Goal: Task Accomplishment & Management: Use online tool/utility

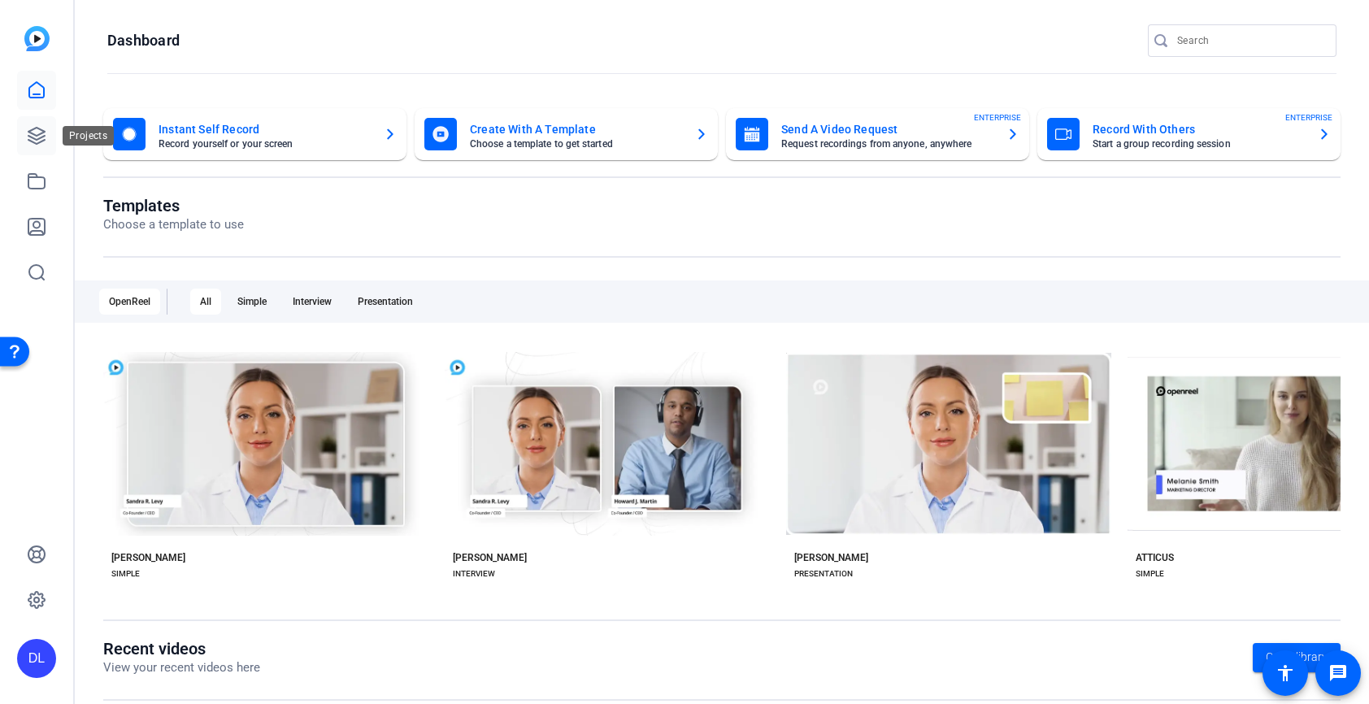
click at [45, 137] on icon at bounding box center [37, 136] width 20 height 20
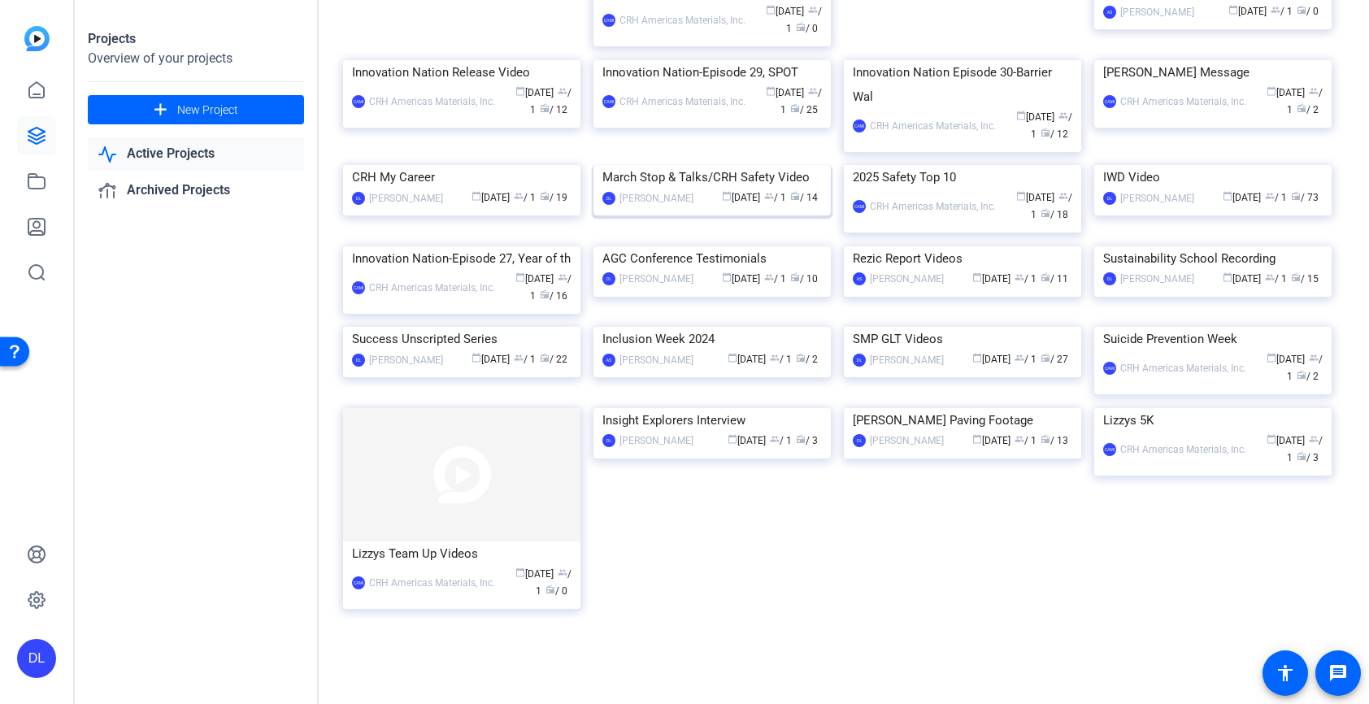
scroll to position [693, 0]
click at [463, 327] on img at bounding box center [461, 327] width 237 height 0
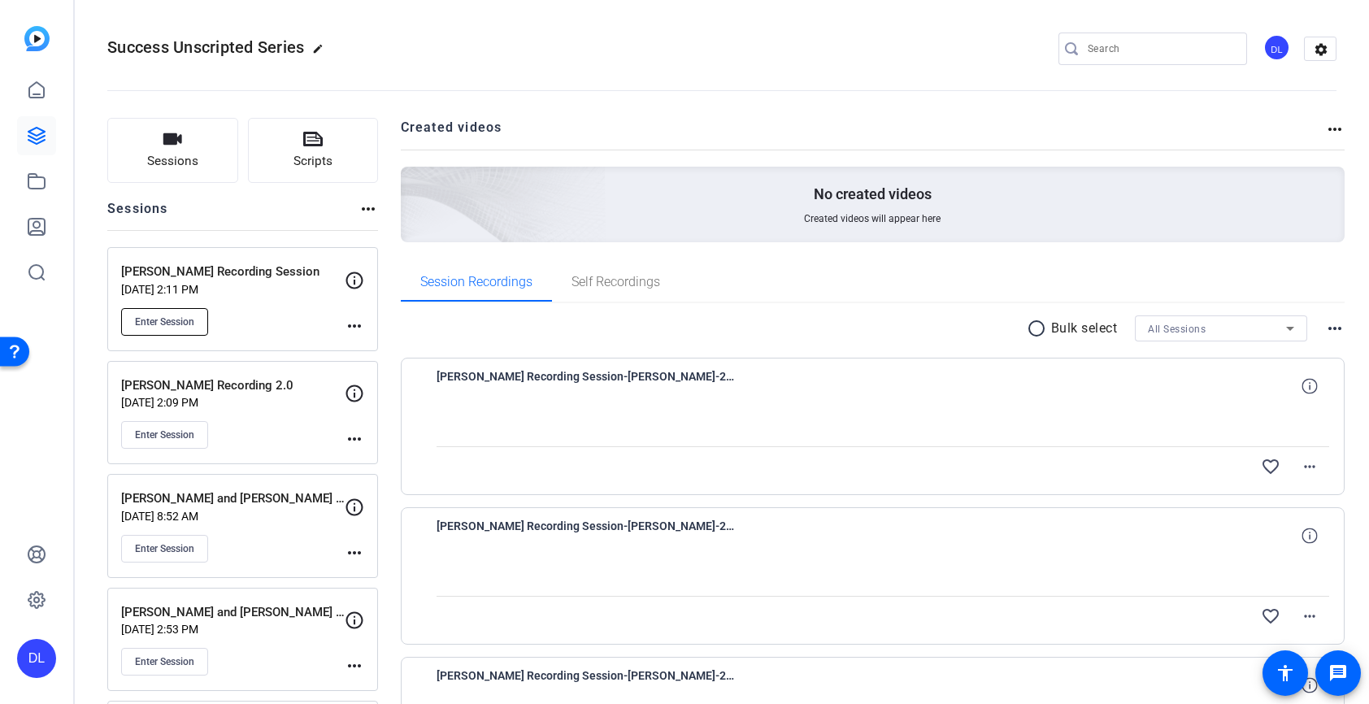
click at [181, 324] on span "Enter Session" at bounding box center [164, 321] width 59 height 13
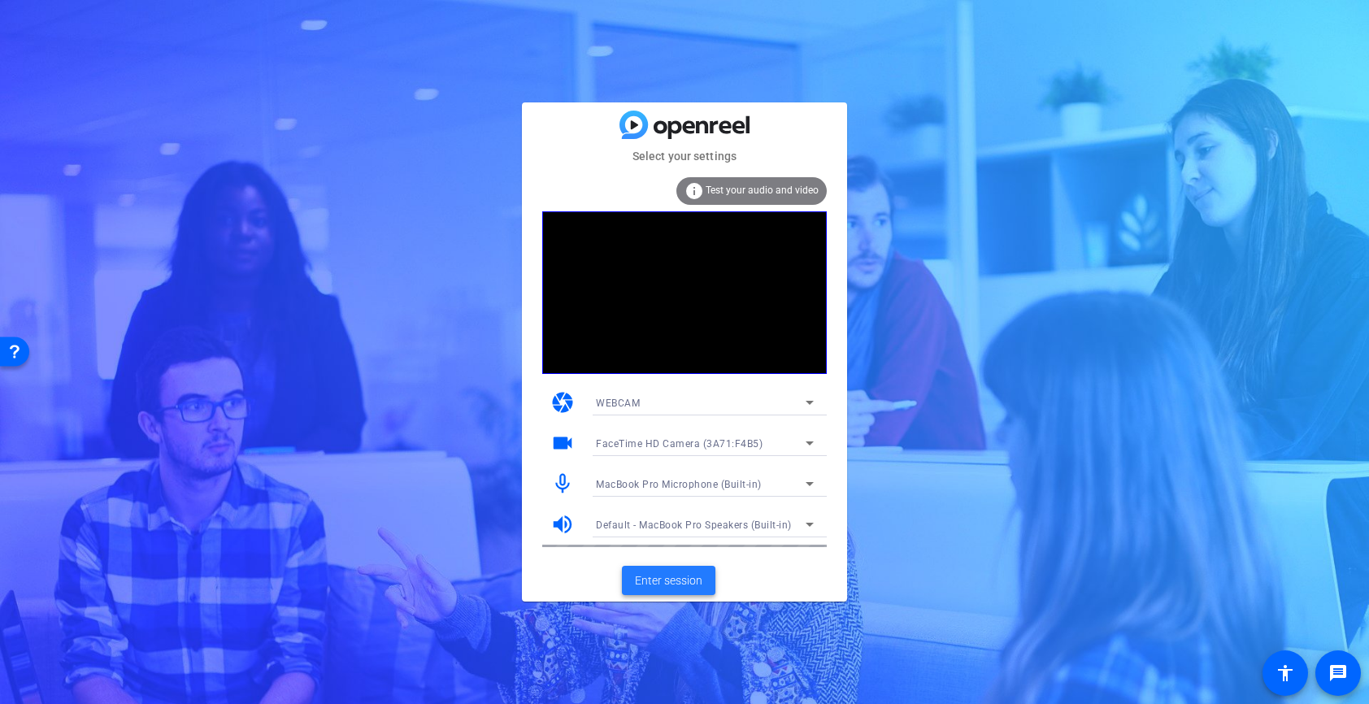
click at [654, 588] on span "Enter session" at bounding box center [668, 580] width 67 height 17
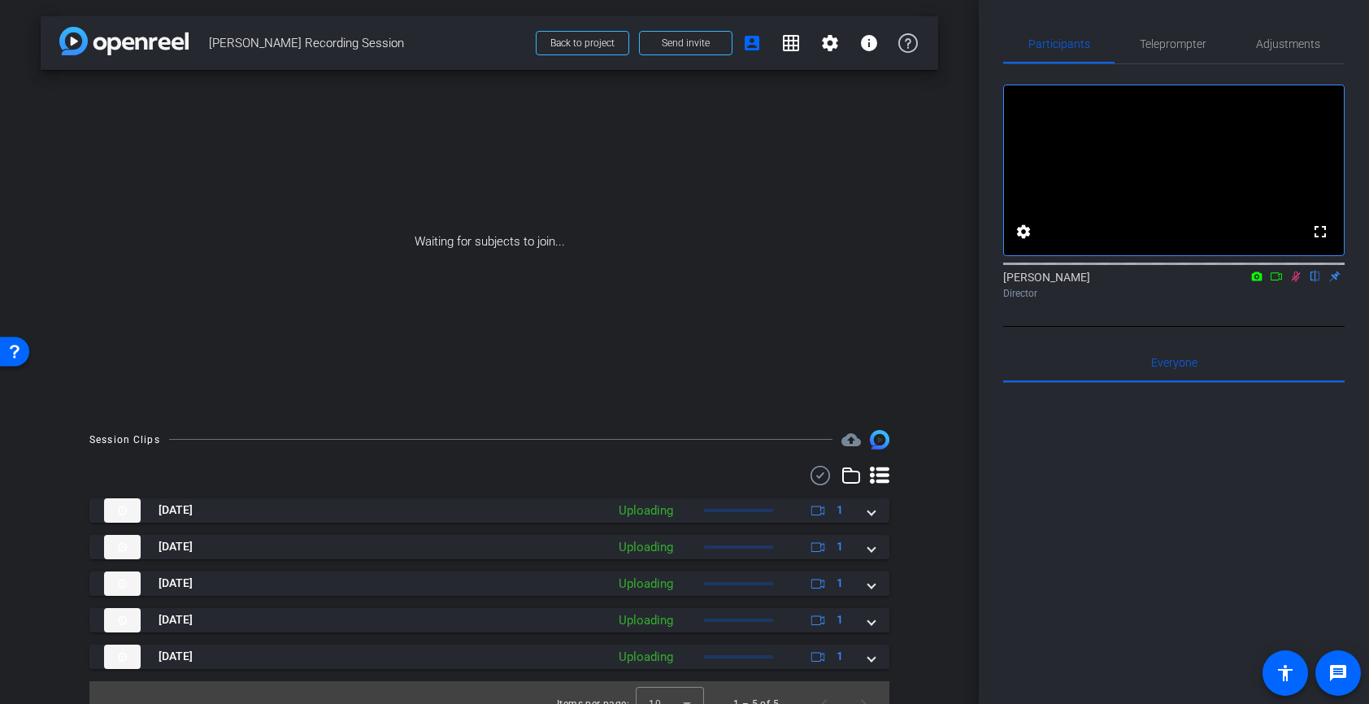
click at [1272, 281] on icon at bounding box center [1276, 276] width 11 height 8
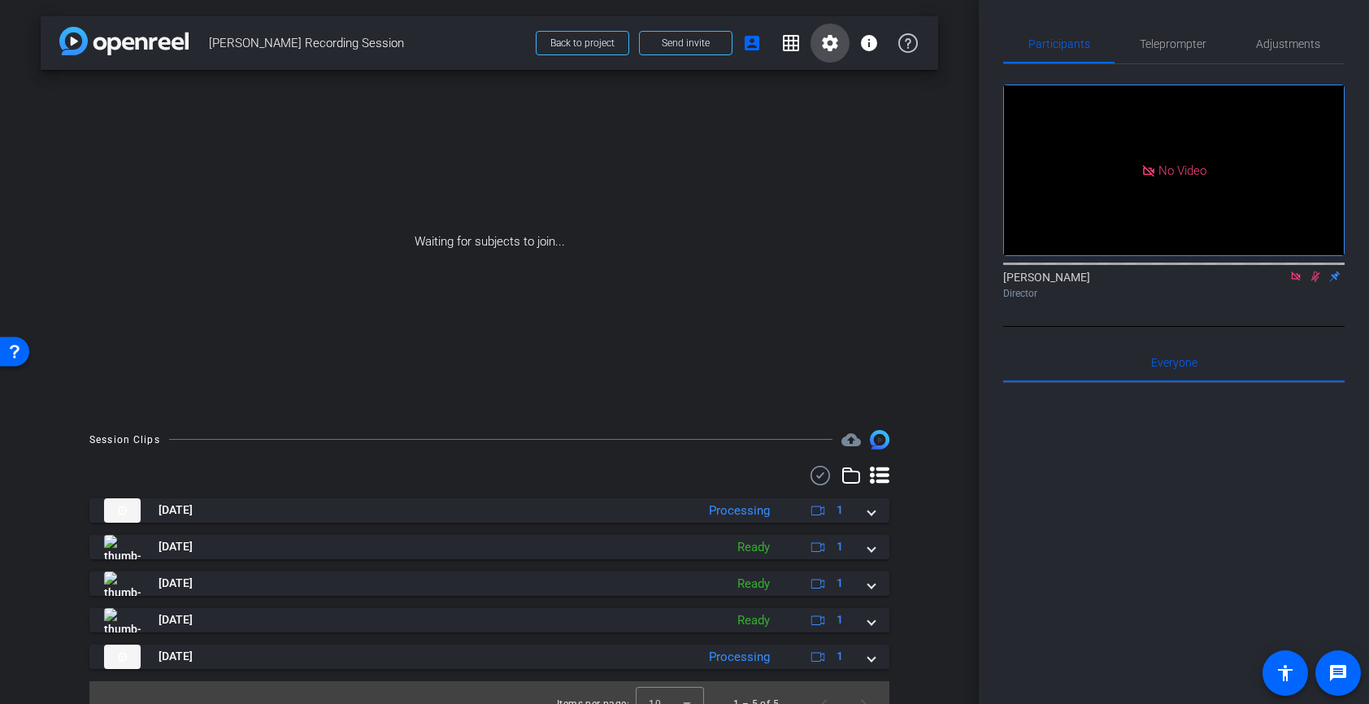
click at [829, 45] on mat-icon "settings" at bounding box center [830, 43] width 20 height 20
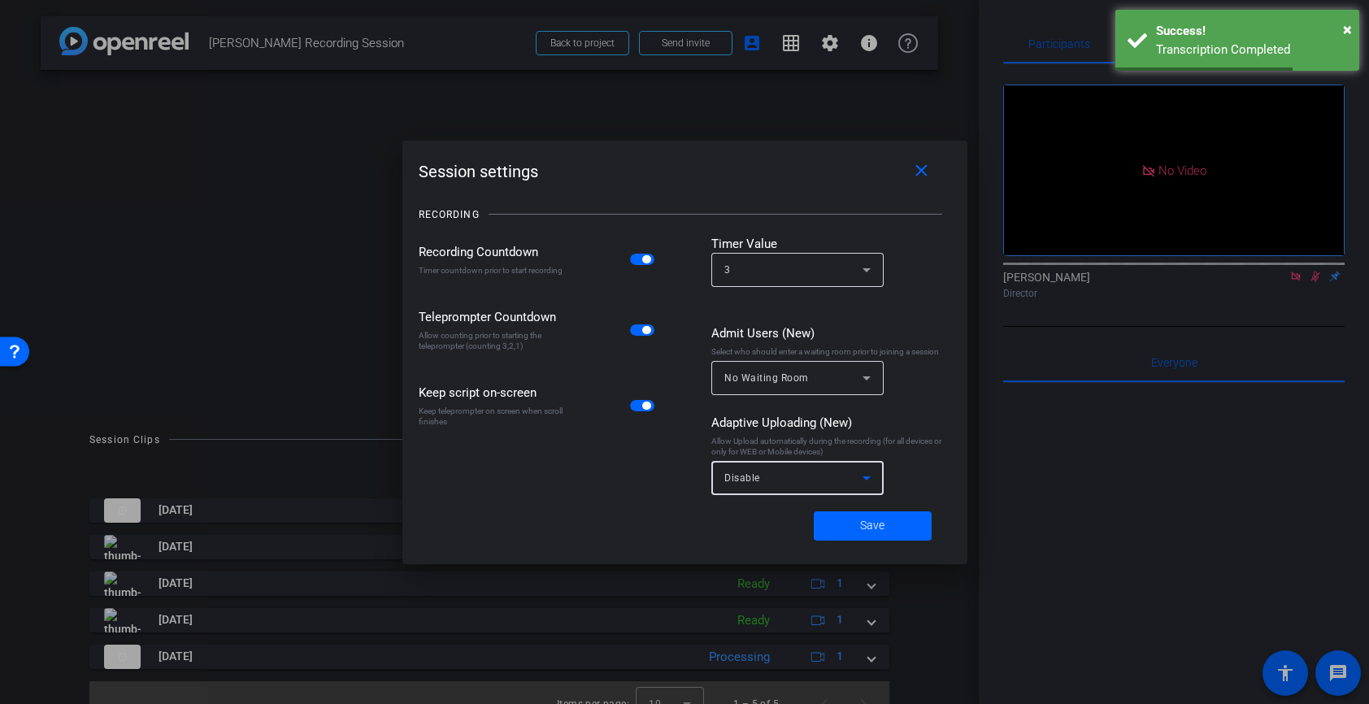
click at [766, 476] on div "Disable" at bounding box center [793, 478] width 138 height 20
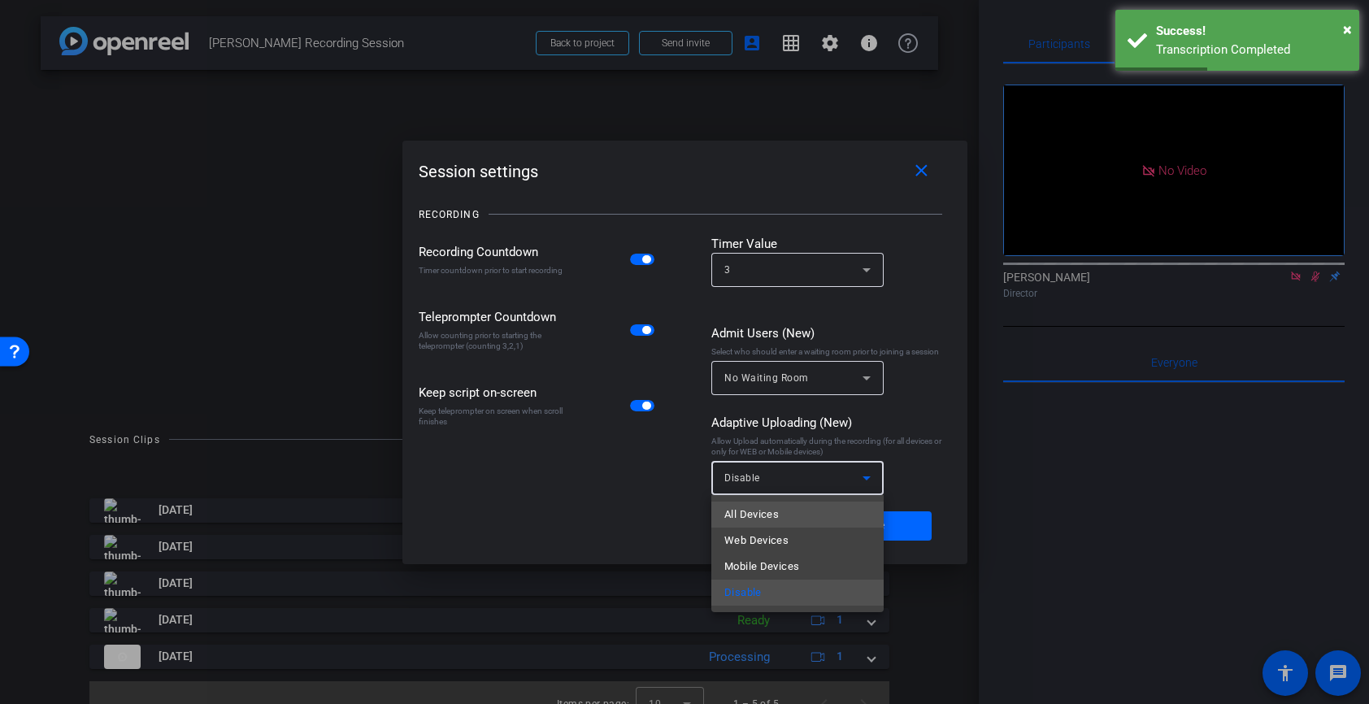
click at [738, 515] on span "All Devices" at bounding box center [751, 515] width 54 height 20
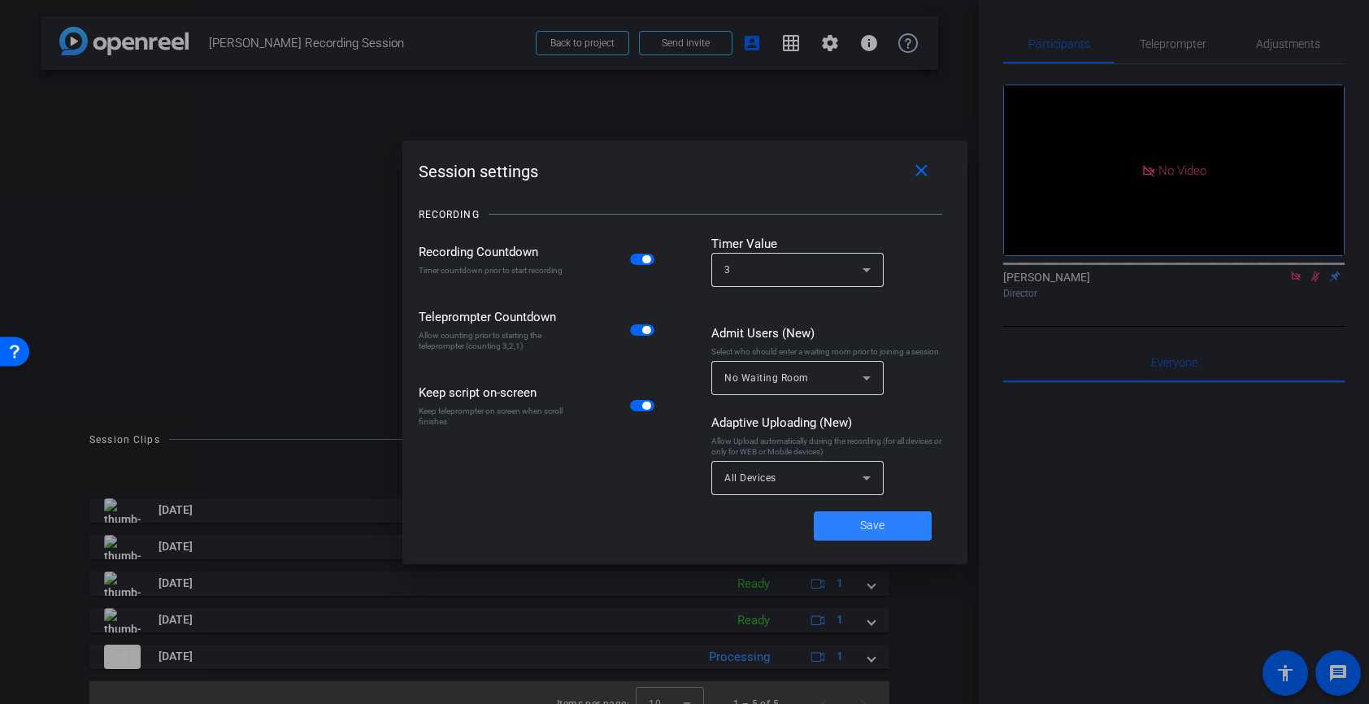
click at [846, 533] on span at bounding box center [873, 526] width 118 height 39
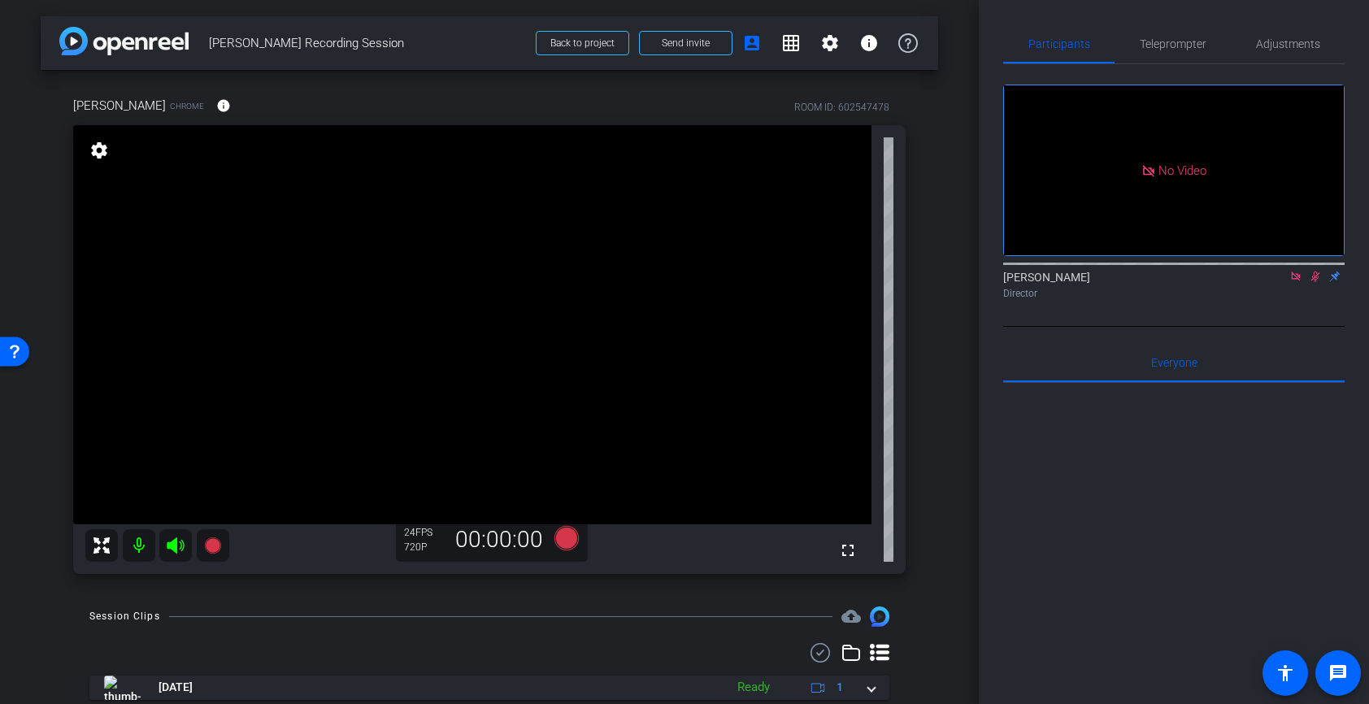
click at [1298, 281] on icon at bounding box center [1295, 276] width 9 height 9
click at [1295, 282] on icon at bounding box center [1296, 276] width 13 height 11
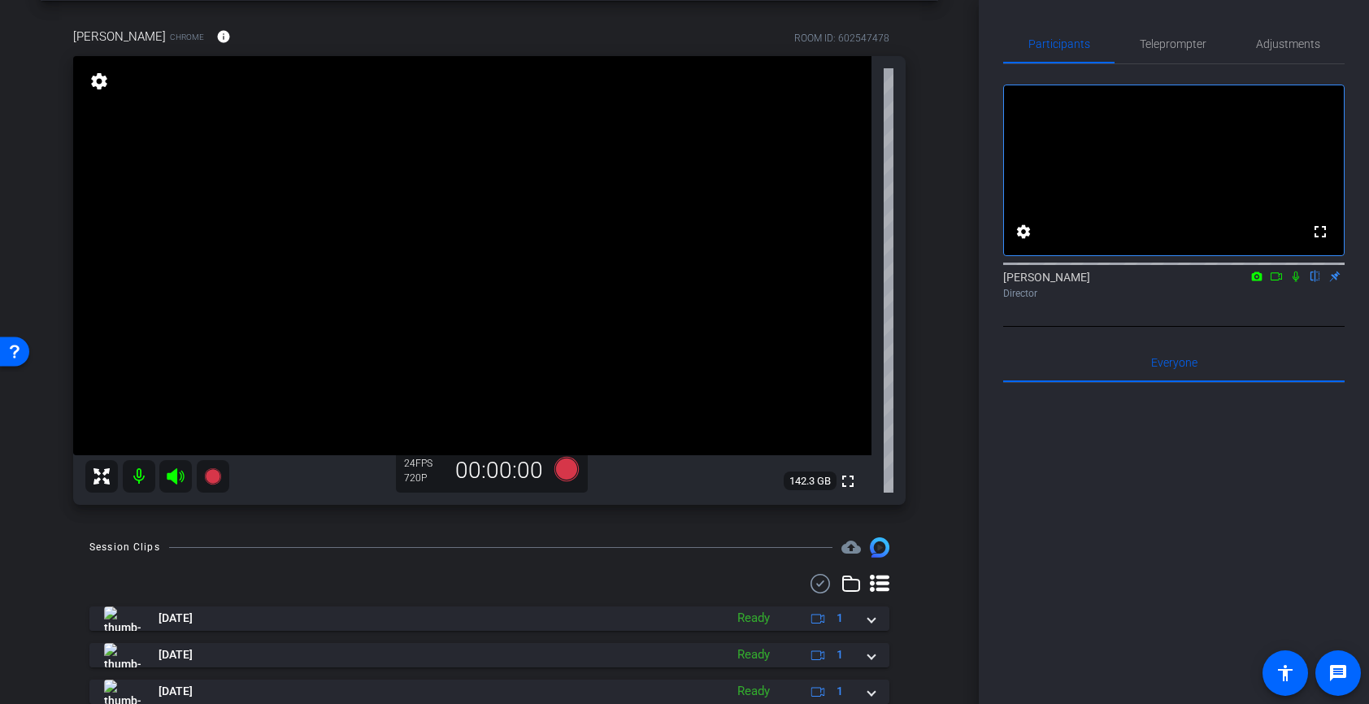
click at [139, 479] on mat-icon at bounding box center [139, 476] width 33 height 33
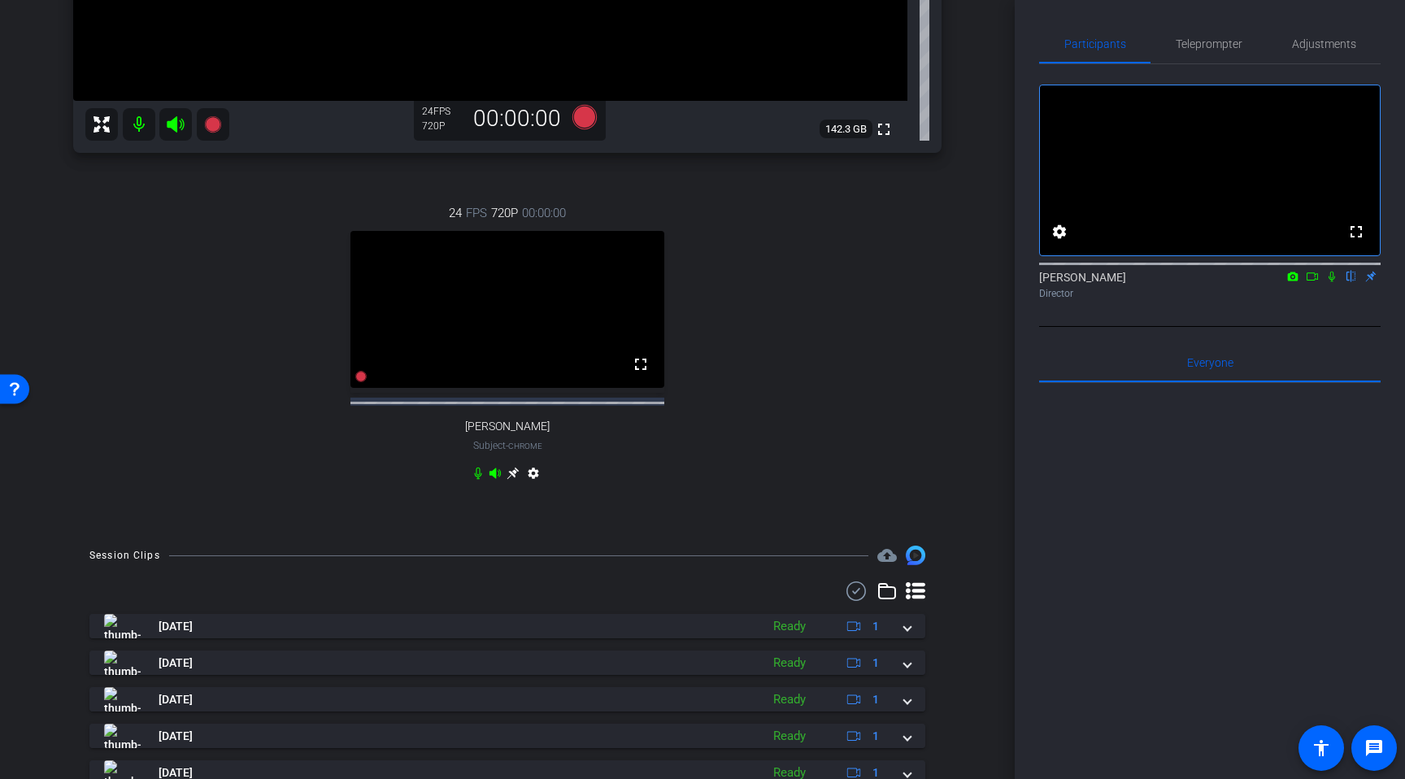
scroll to position [520, 0]
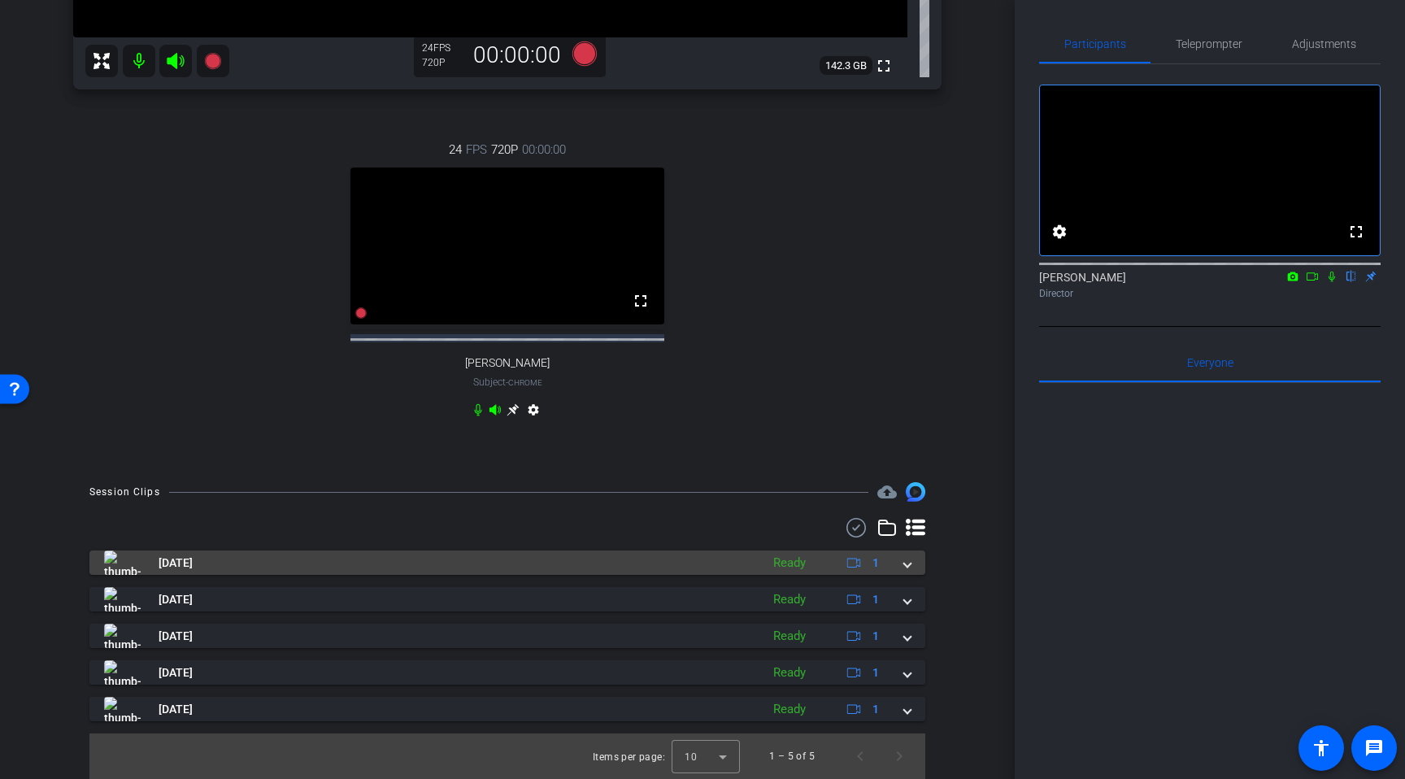
click at [122, 568] on img at bounding box center [122, 562] width 37 height 24
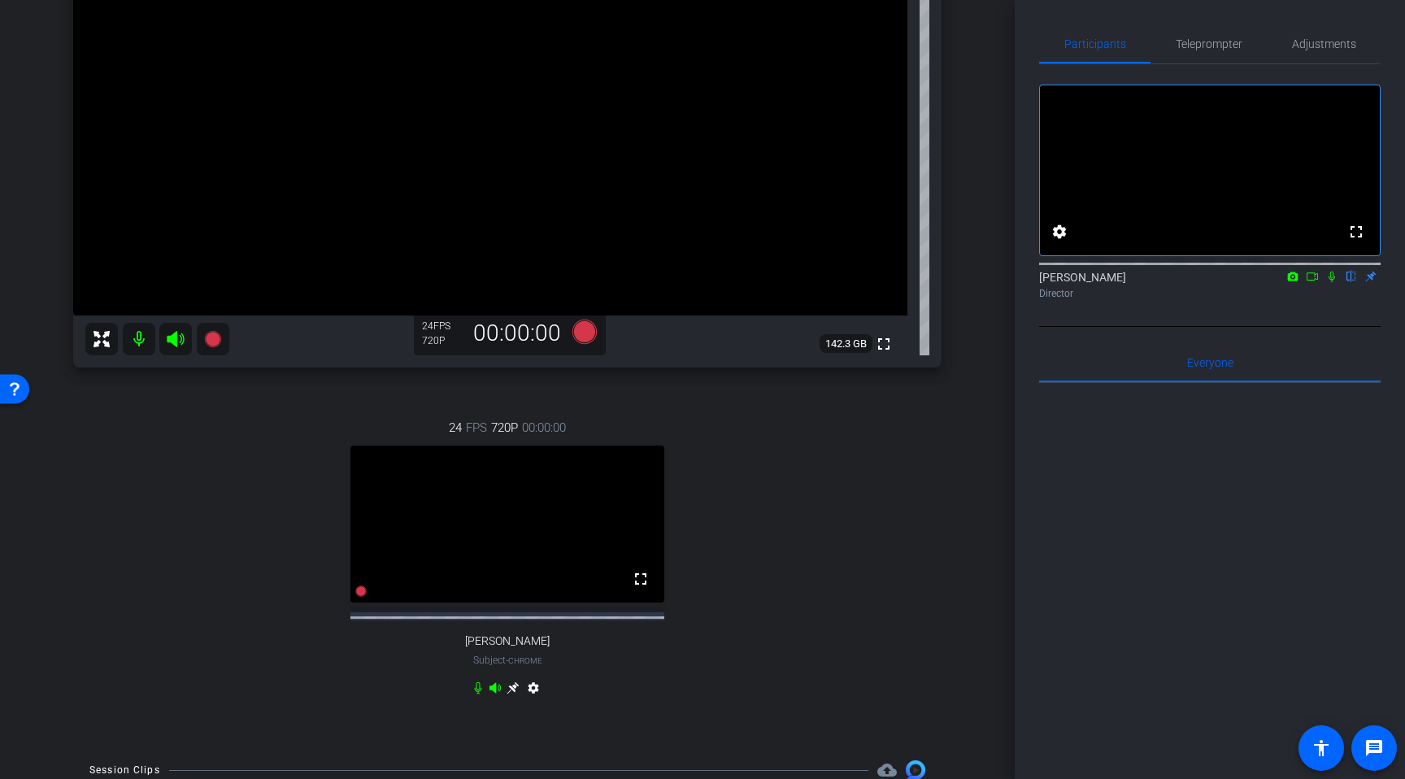
scroll to position [212, 0]
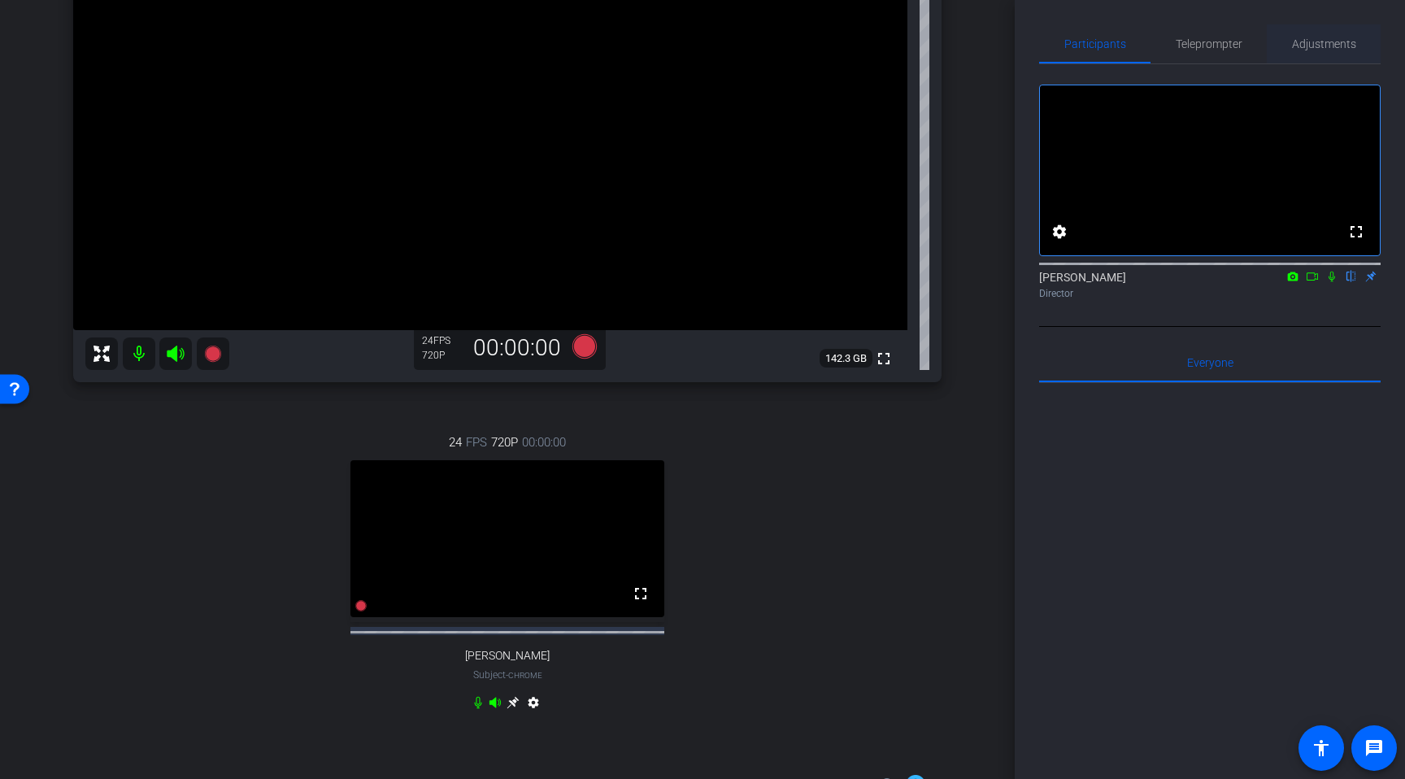
click at [1311, 34] on span "Adjustments" at bounding box center [1324, 43] width 64 height 39
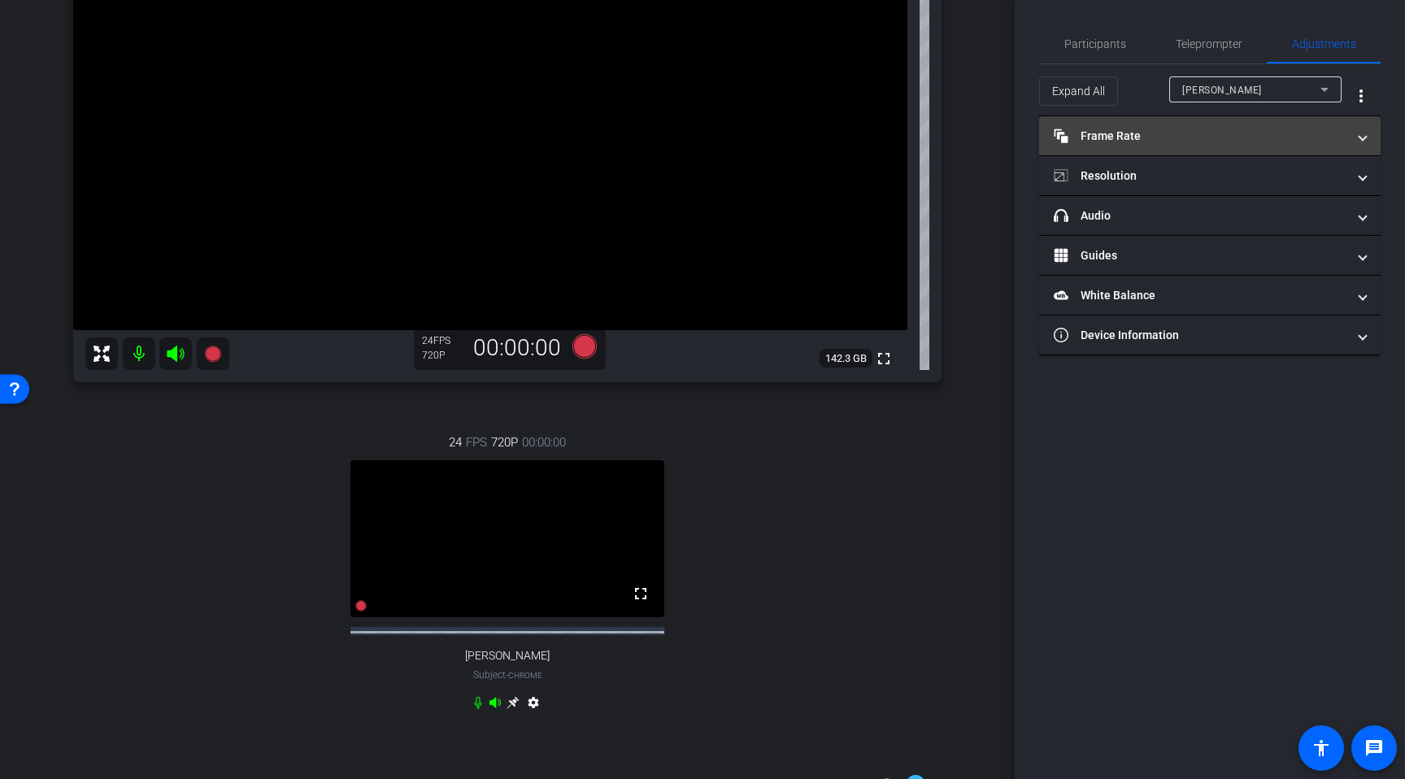
click at [1142, 138] on mat-panel-title "Frame Rate Frame Rate" at bounding box center [1200, 136] width 293 height 17
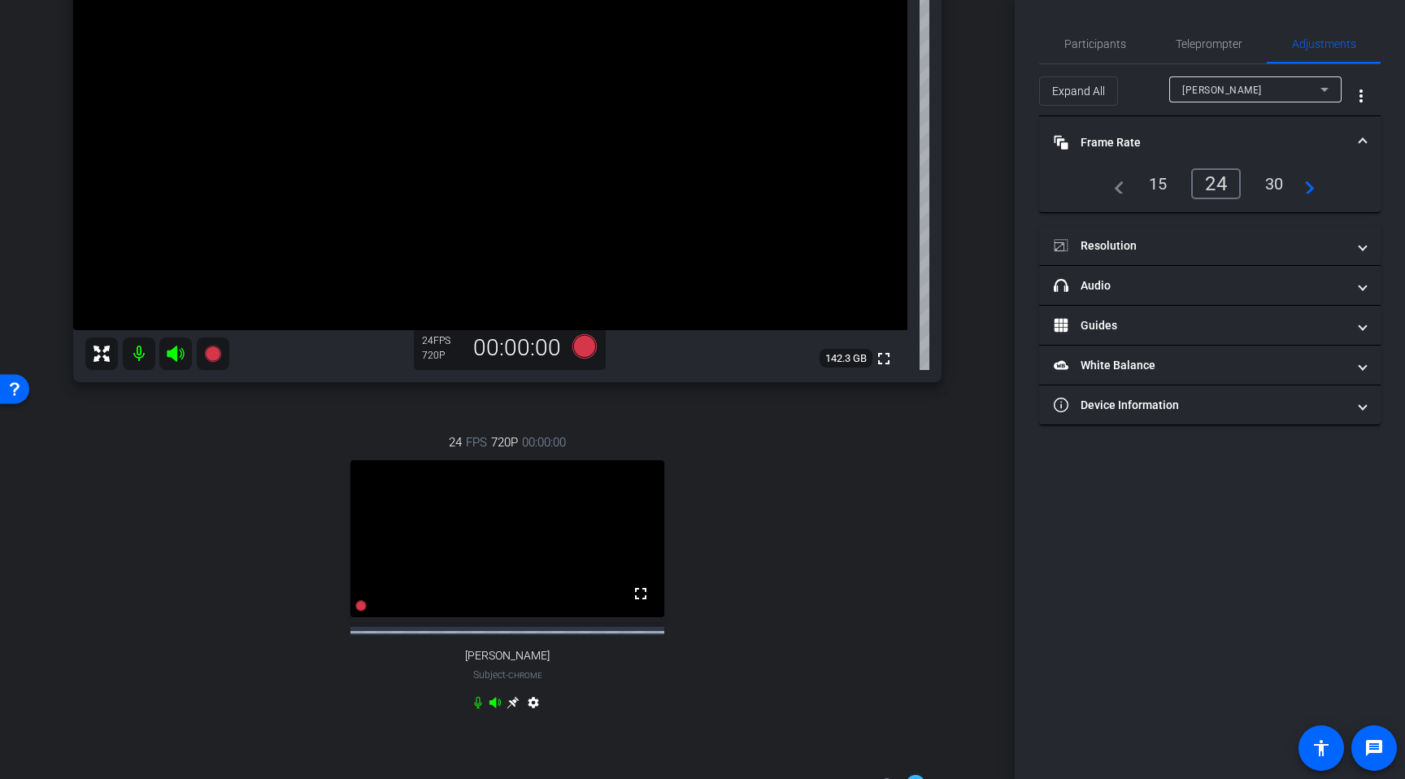
click at [1272, 183] on div "30" at bounding box center [1274, 184] width 43 height 28
click at [1109, 50] on span "Participants" at bounding box center [1095, 43] width 62 height 39
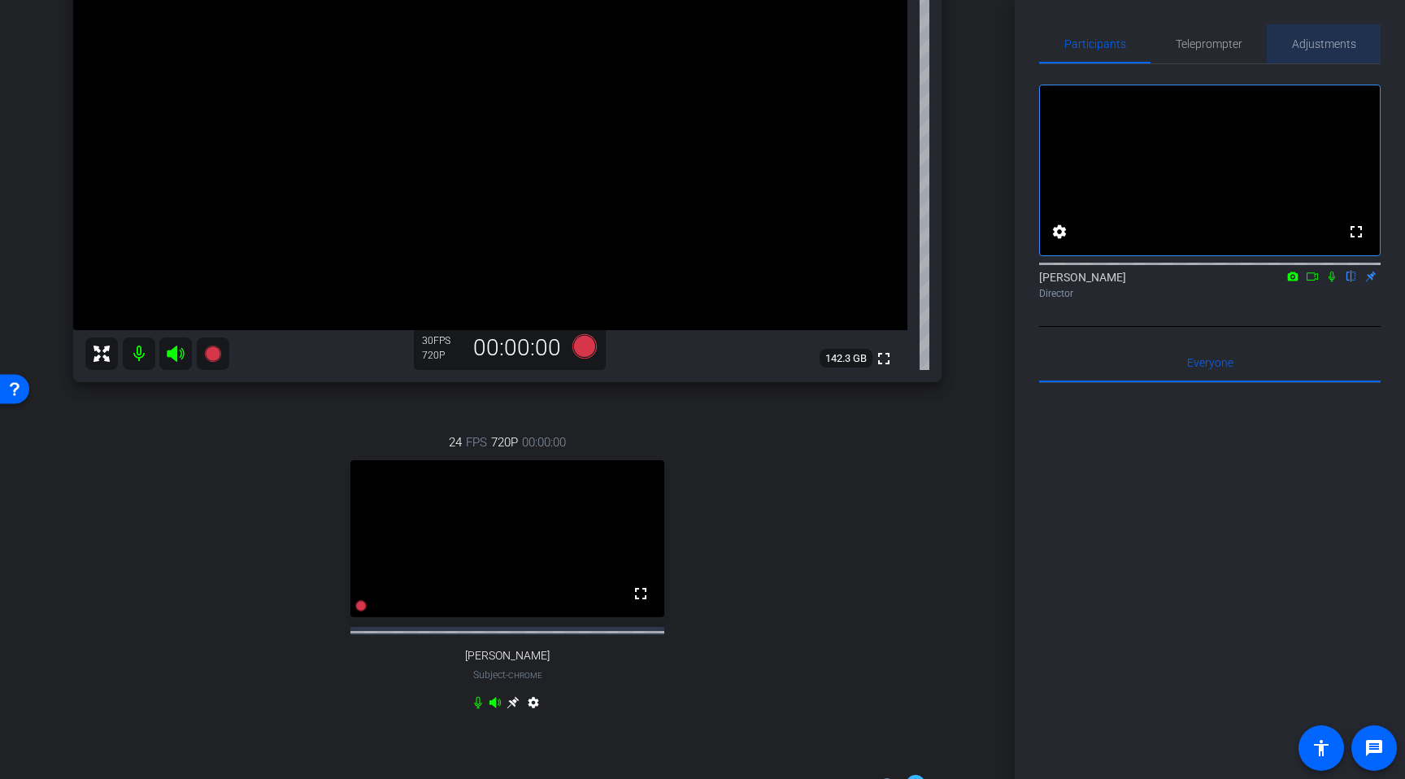
click at [1294, 40] on span "Adjustments" at bounding box center [1324, 43] width 64 height 11
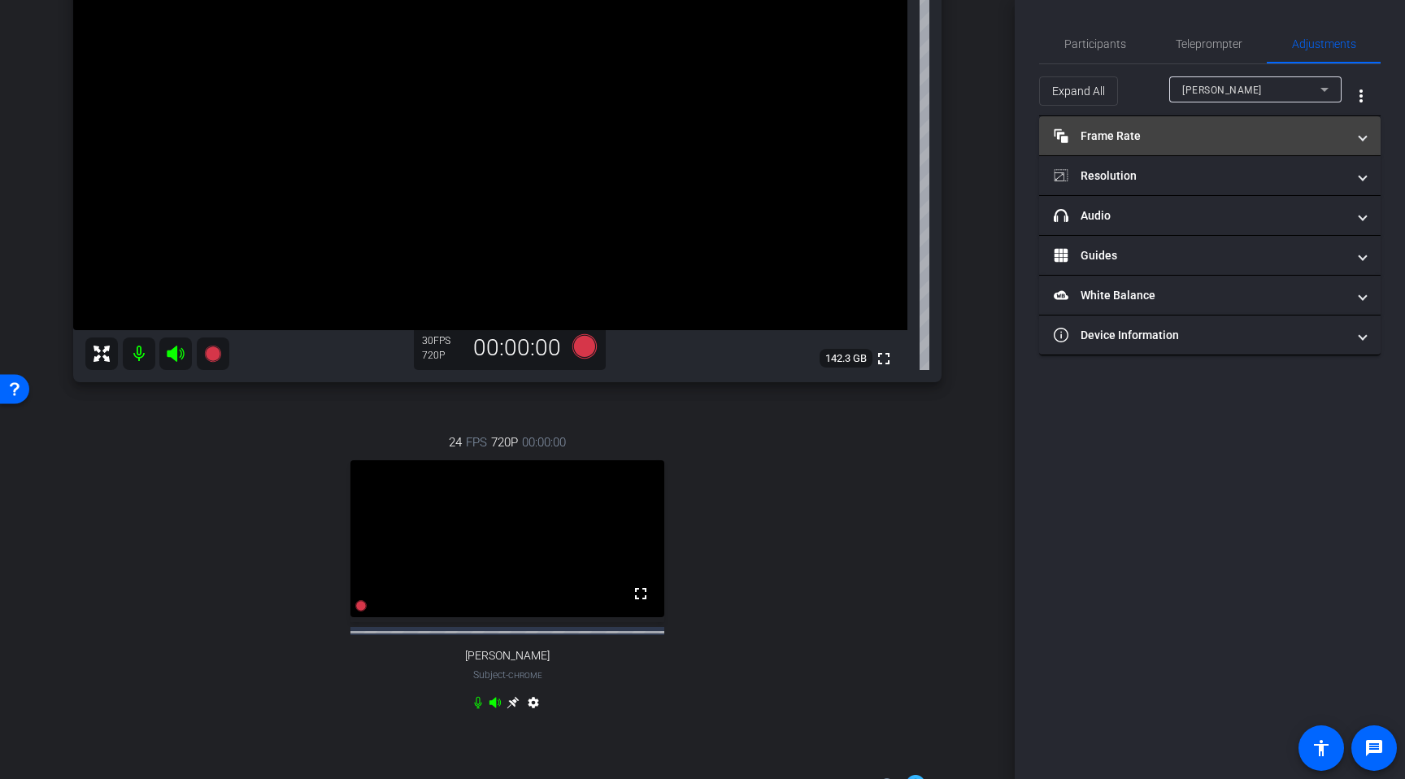
click at [1179, 126] on mat-expansion-panel-header "Frame Rate Frame Rate" at bounding box center [1209, 135] width 341 height 39
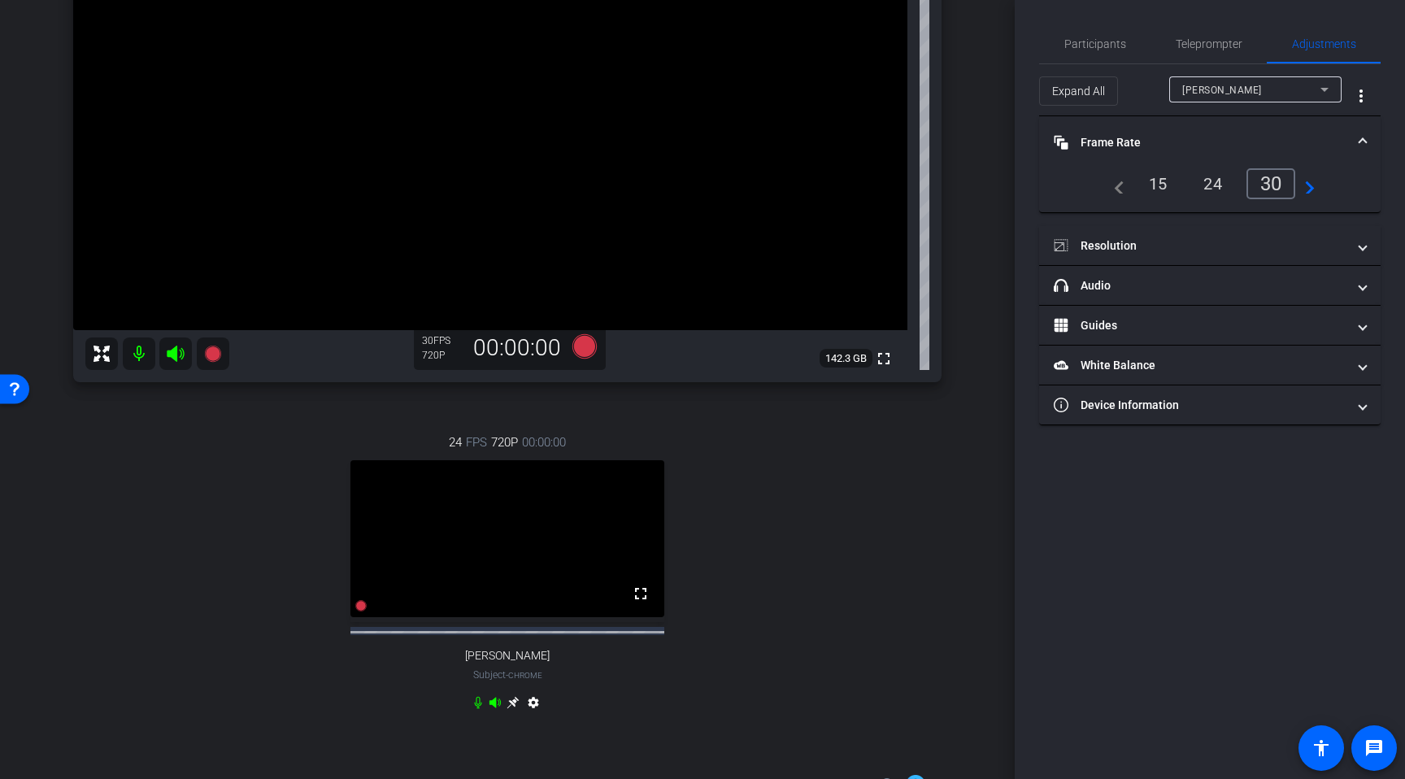
click at [1175, 128] on mat-expansion-panel-header "Frame Rate Frame Rate" at bounding box center [1209, 142] width 341 height 52
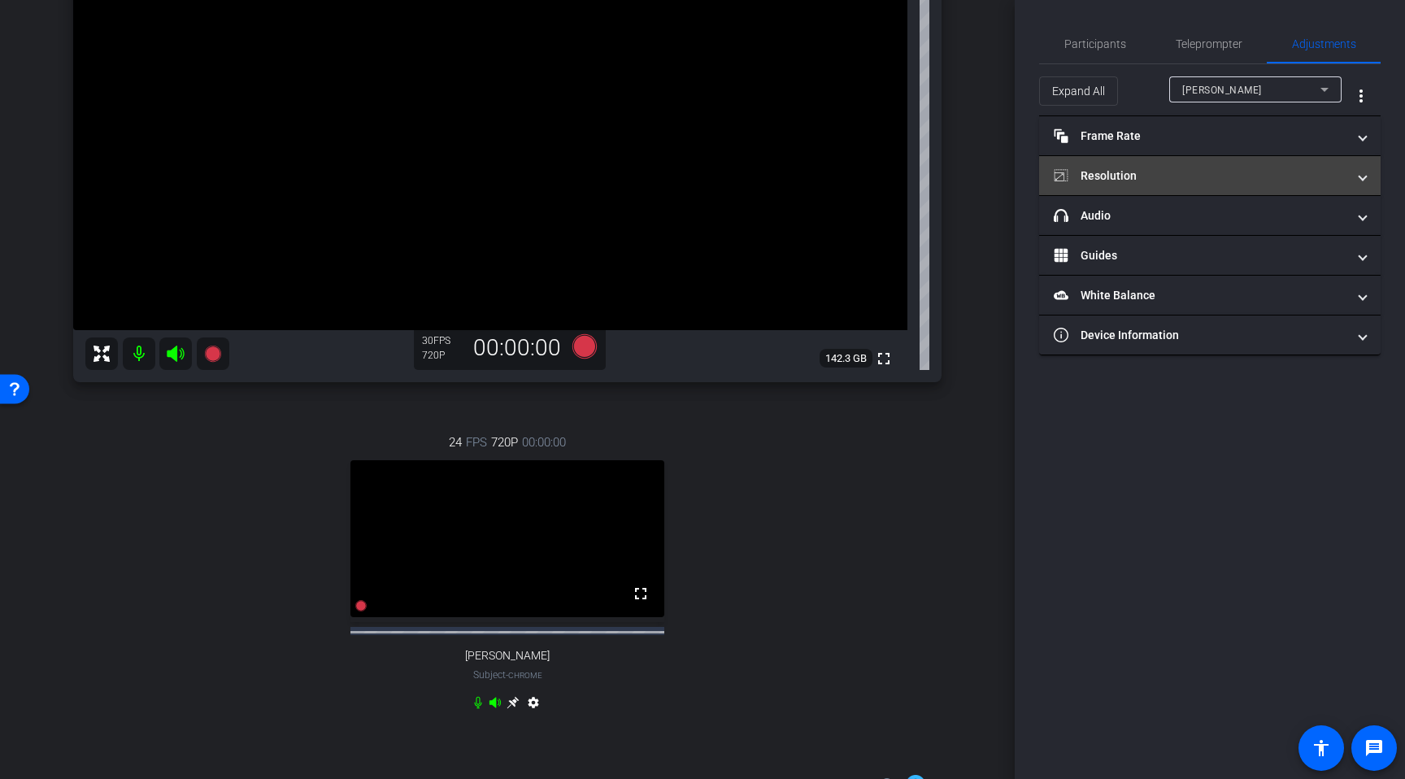
click at [1131, 185] on mat-expansion-panel-header "Resolution" at bounding box center [1209, 175] width 341 height 39
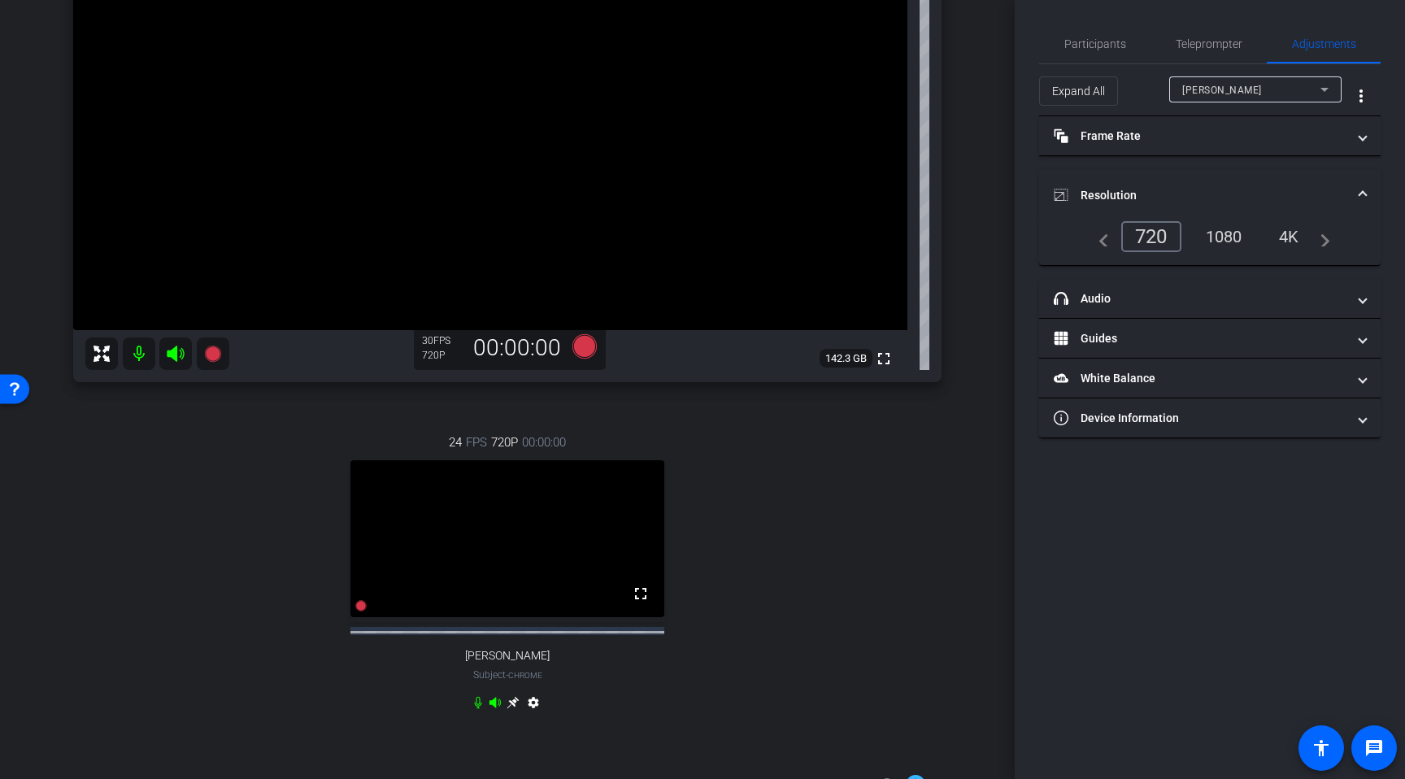
click at [1212, 236] on div "1080" at bounding box center [1224, 237] width 61 height 28
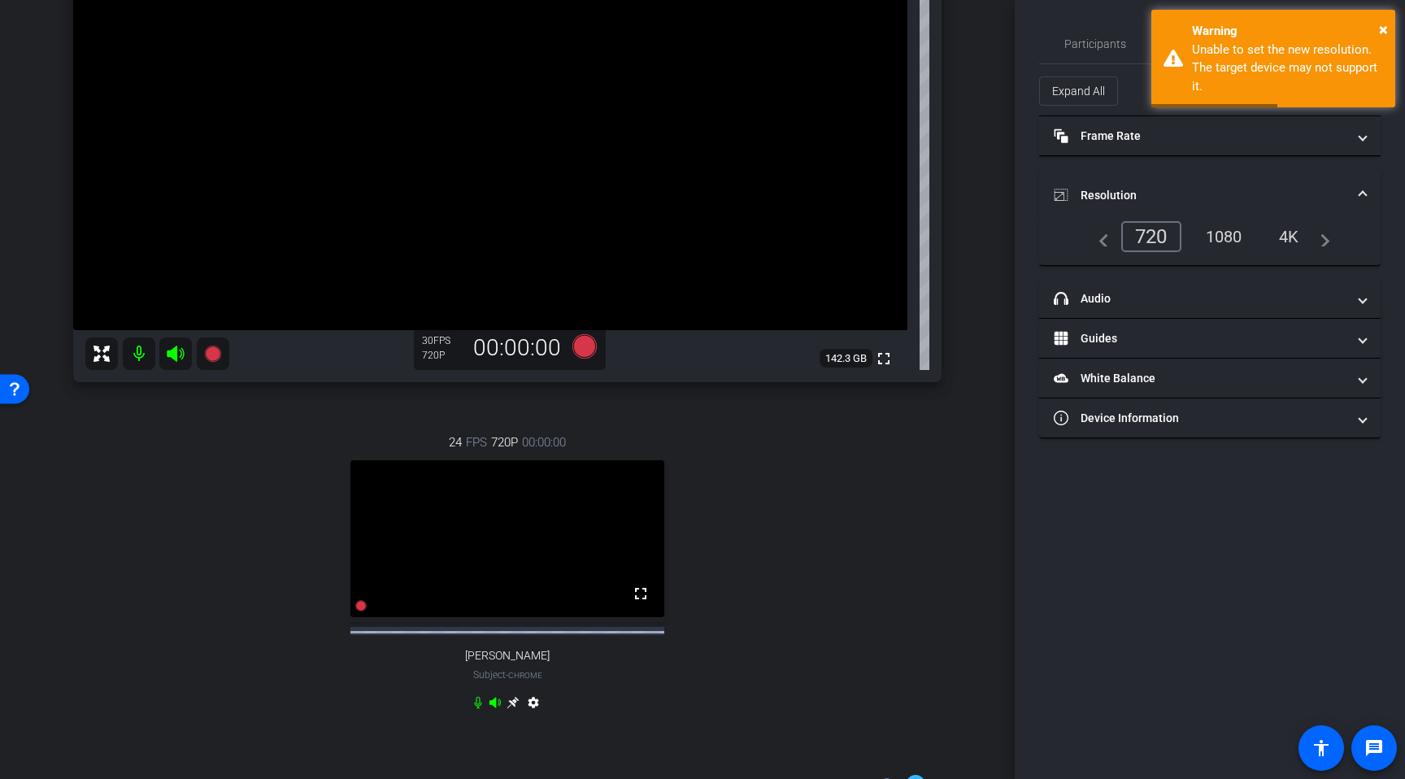
scroll to position [163, 0]
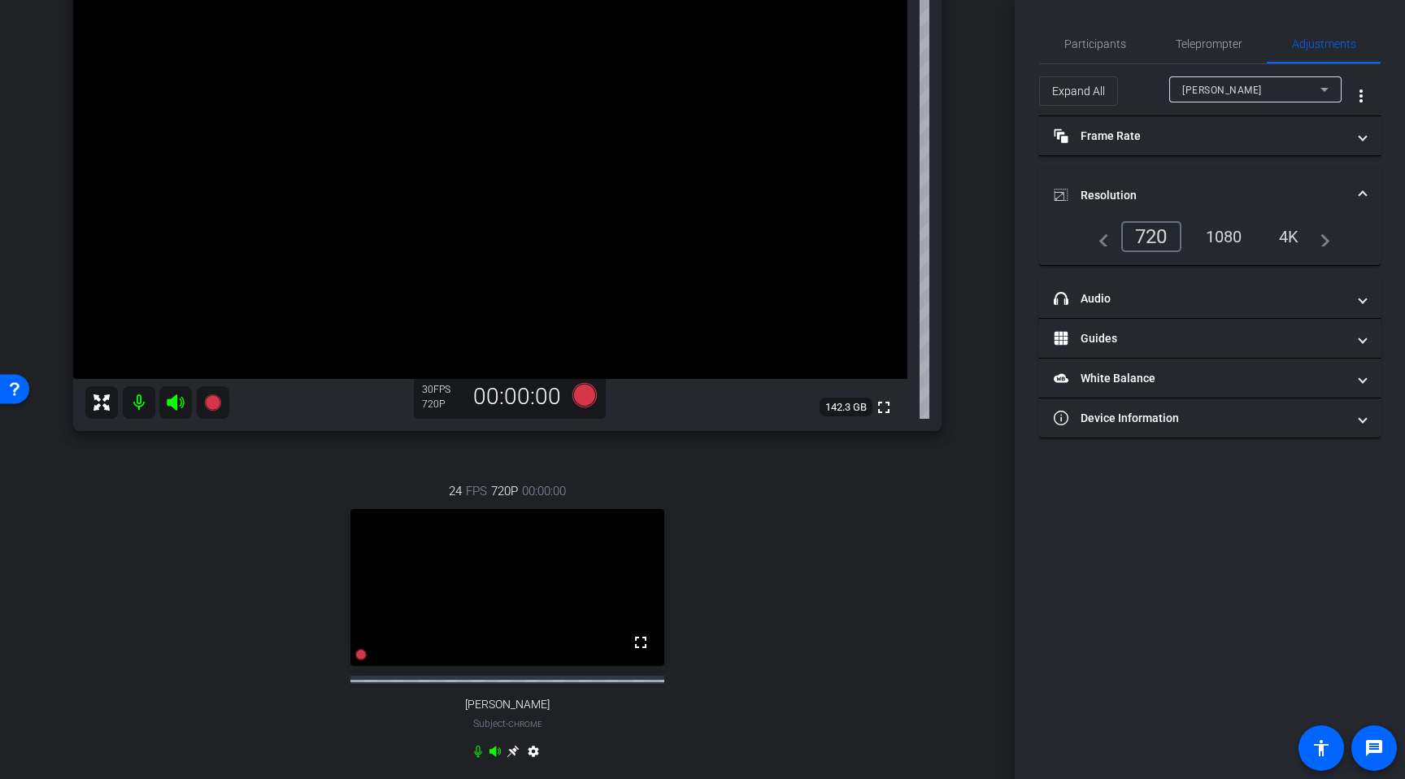
click at [1154, 187] on mat-panel-title "Resolution" at bounding box center [1200, 195] width 293 height 17
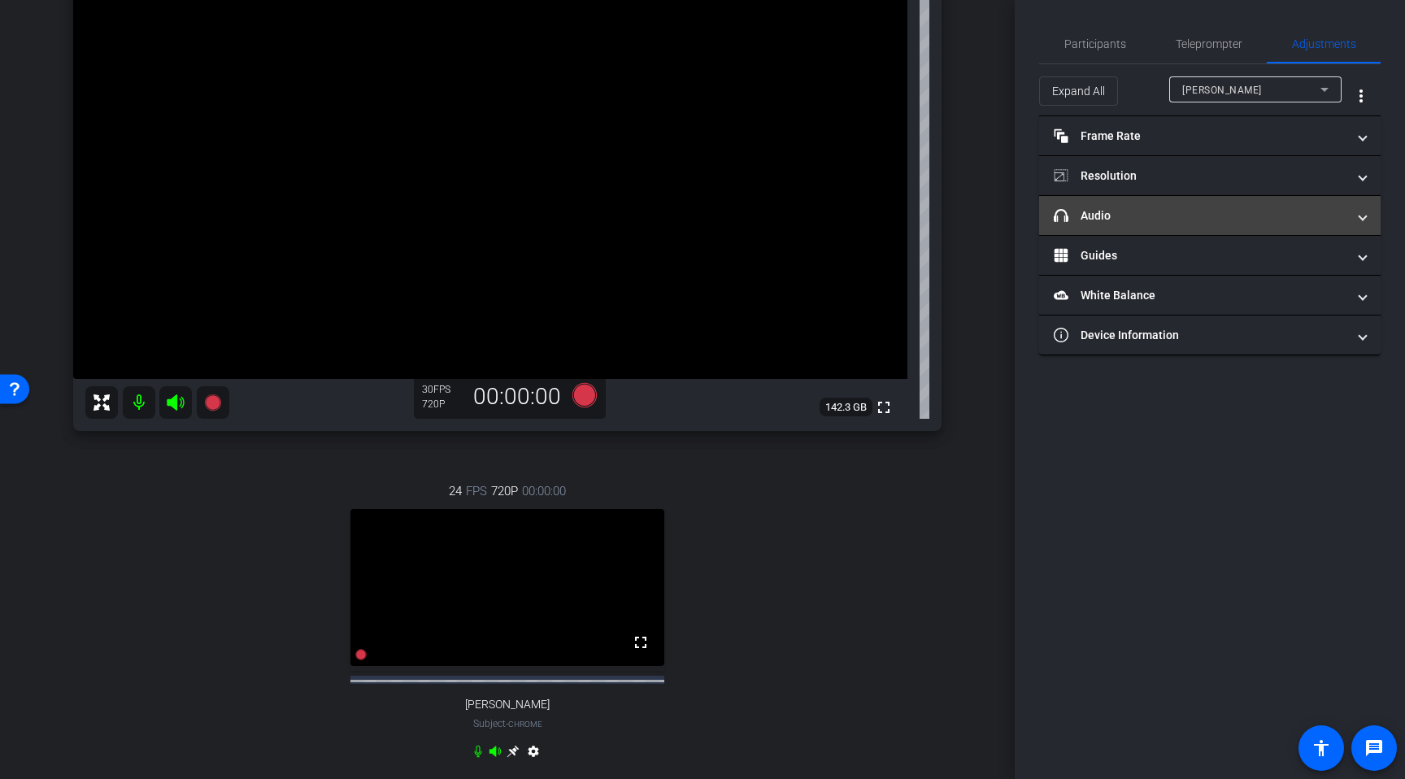
click at [1130, 220] on mat-panel-title "headphone icon Audio" at bounding box center [1200, 215] width 293 height 17
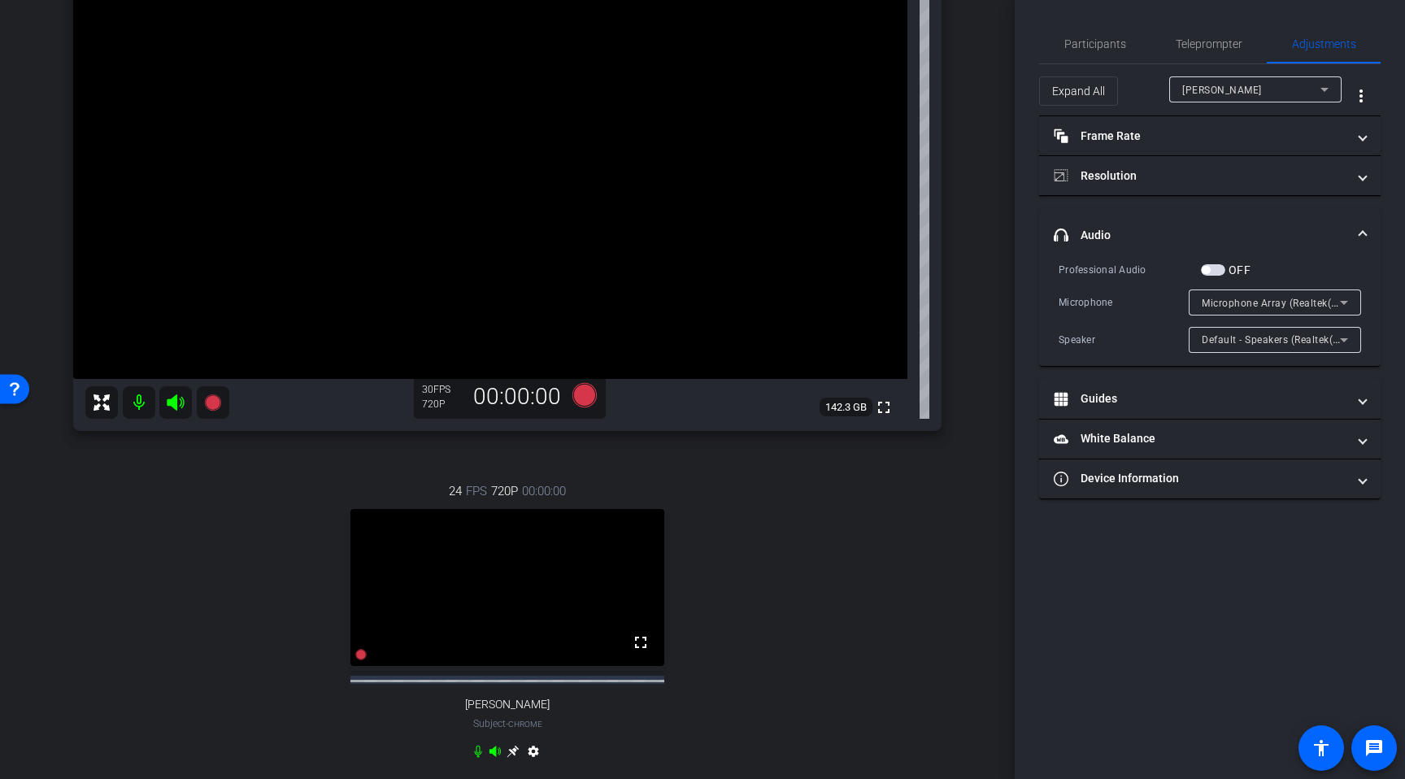
click at [1130, 220] on mat-expansion-panel-header "headphone icon Audio" at bounding box center [1209, 235] width 341 height 52
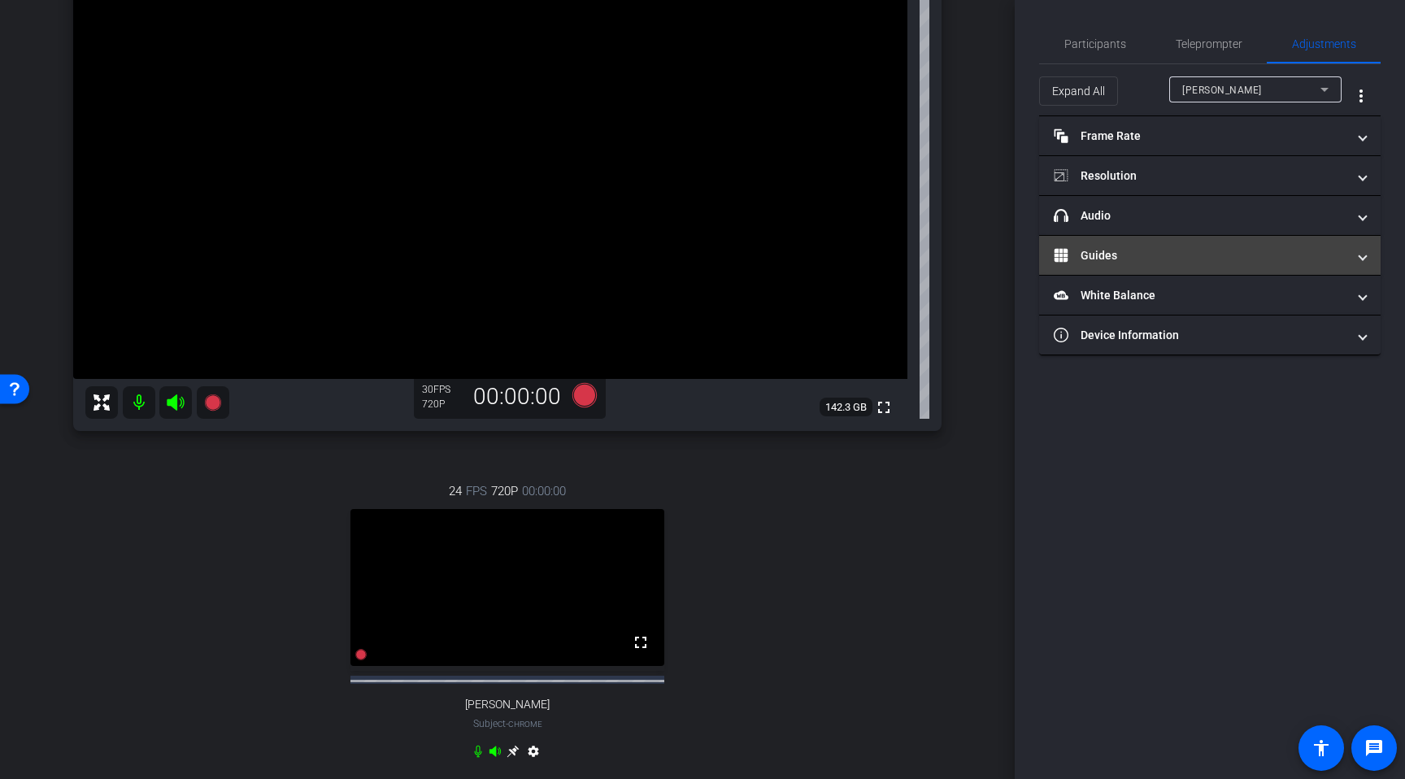
click at [1129, 244] on mat-expansion-panel-header "Guides" at bounding box center [1209, 255] width 341 height 39
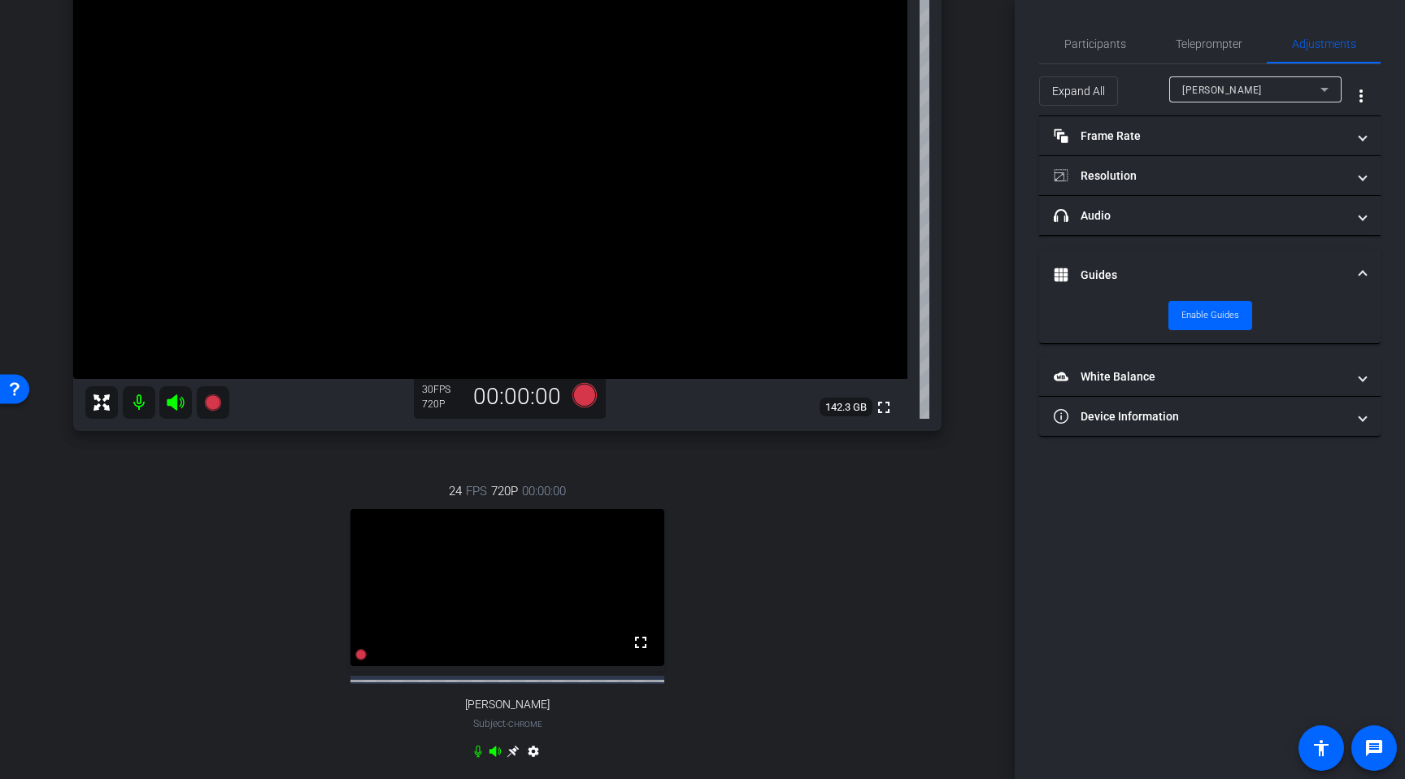
click at [1129, 244] on mat-accordion "Frame Rate Frame Rate navigate_before 15 24 30 navigate_next Resolution navigat…" at bounding box center [1209, 276] width 341 height 320
click at [1128, 268] on mat-panel-title "Guides" at bounding box center [1200, 275] width 293 height 17
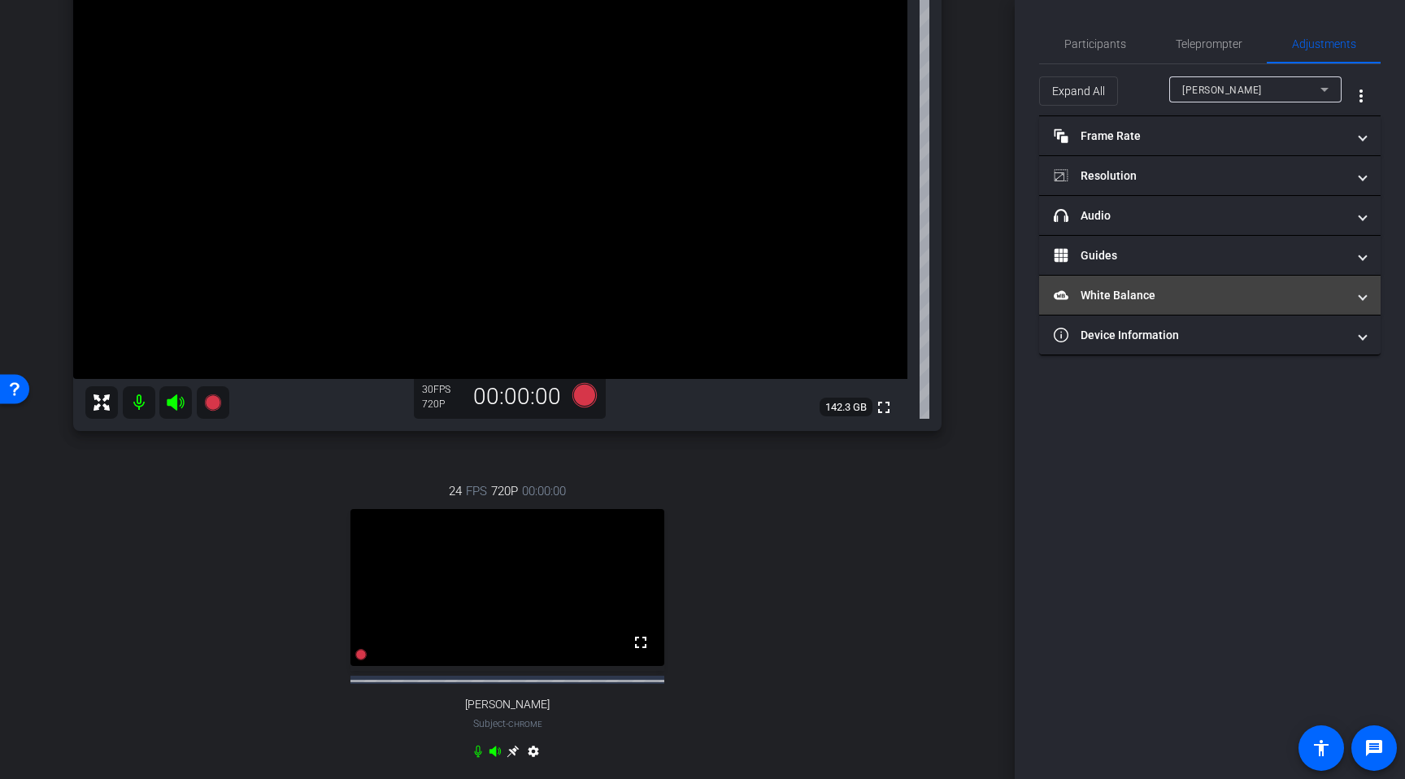
click at [1128, 298] on mat-panel-title "White Balance White Balance" at bounding box center [1200, 295] width 293 height 17
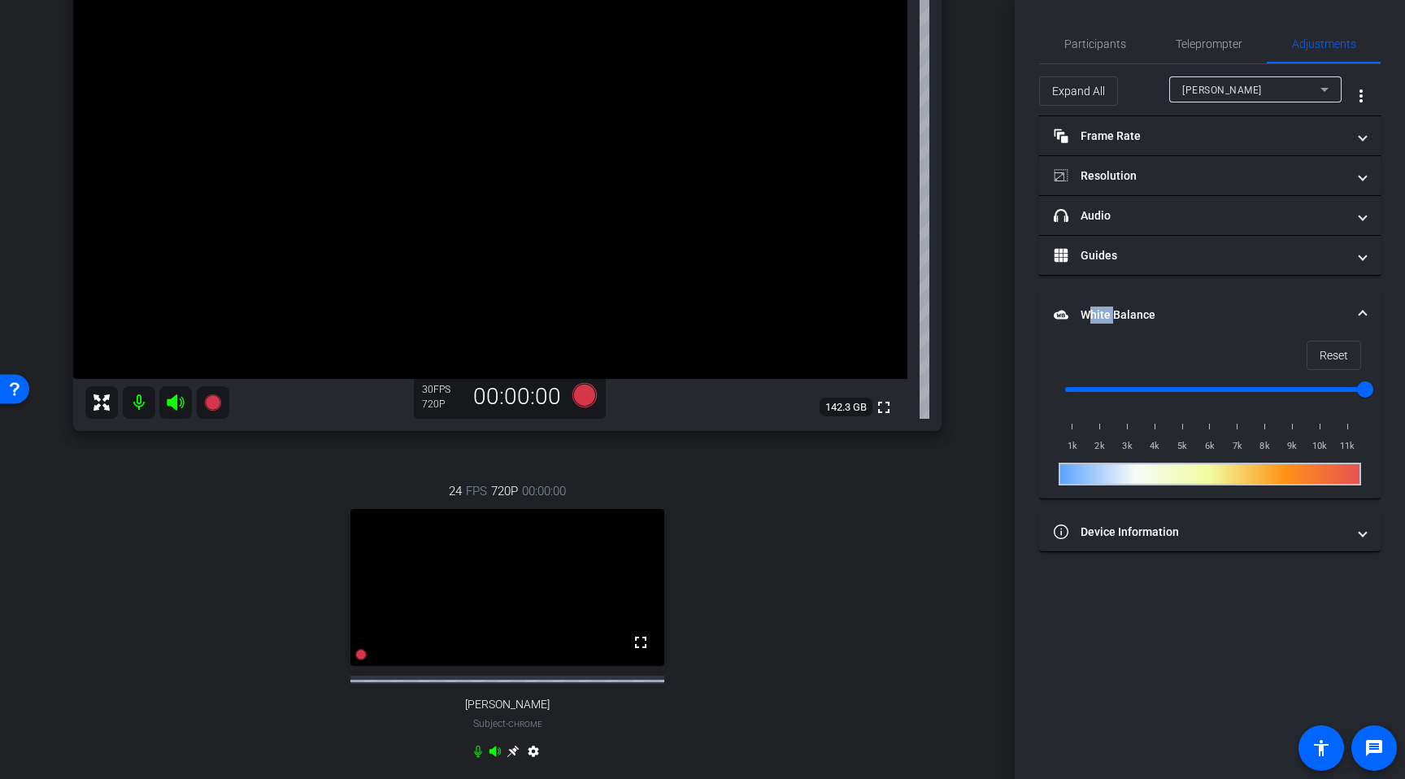
click at [1128, 298] on mat-expansion-panel-header "White Balance White Balance" at bounding box center [1209, 315] width 341 height 52
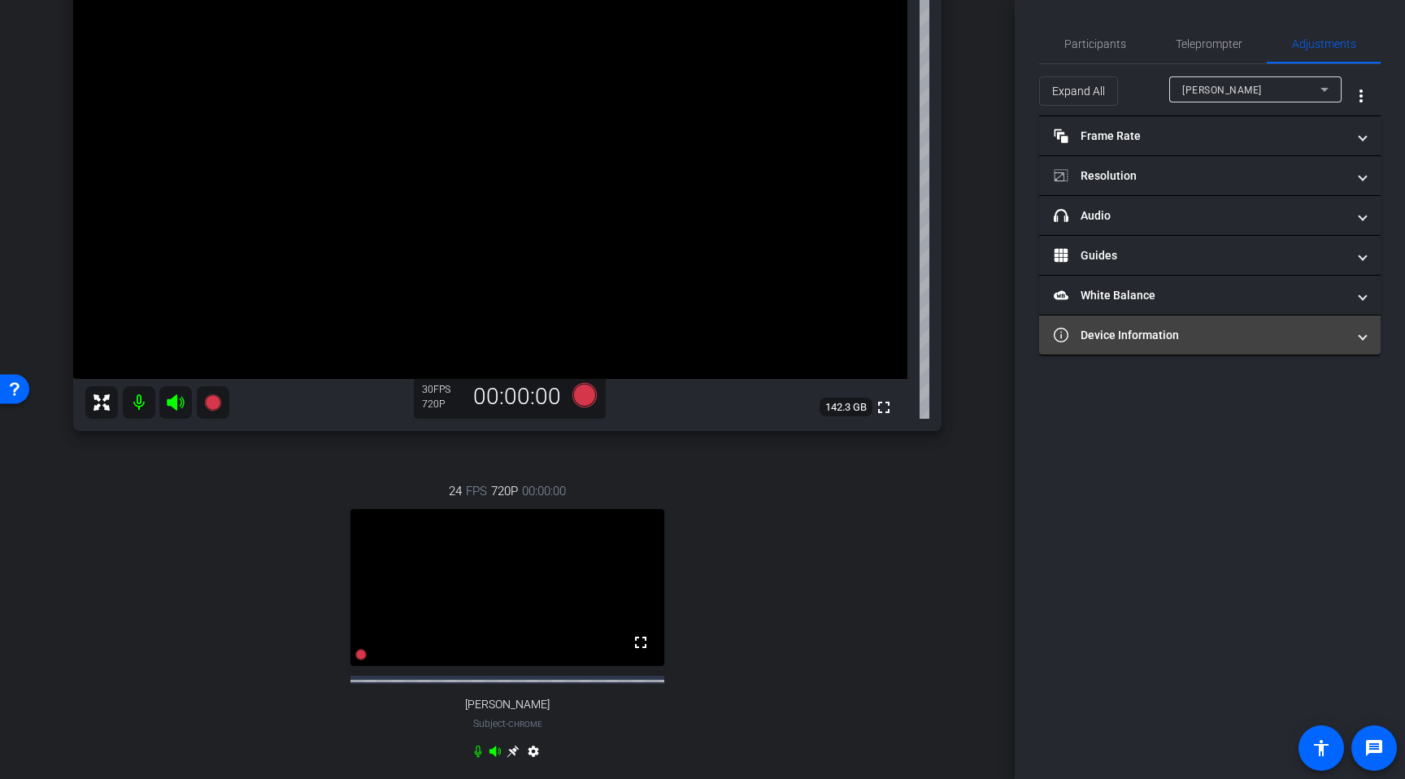
click at [1128, 327] on mat-panel-title "Device Information" at bounding box center [1200, 335] width 293 height 17
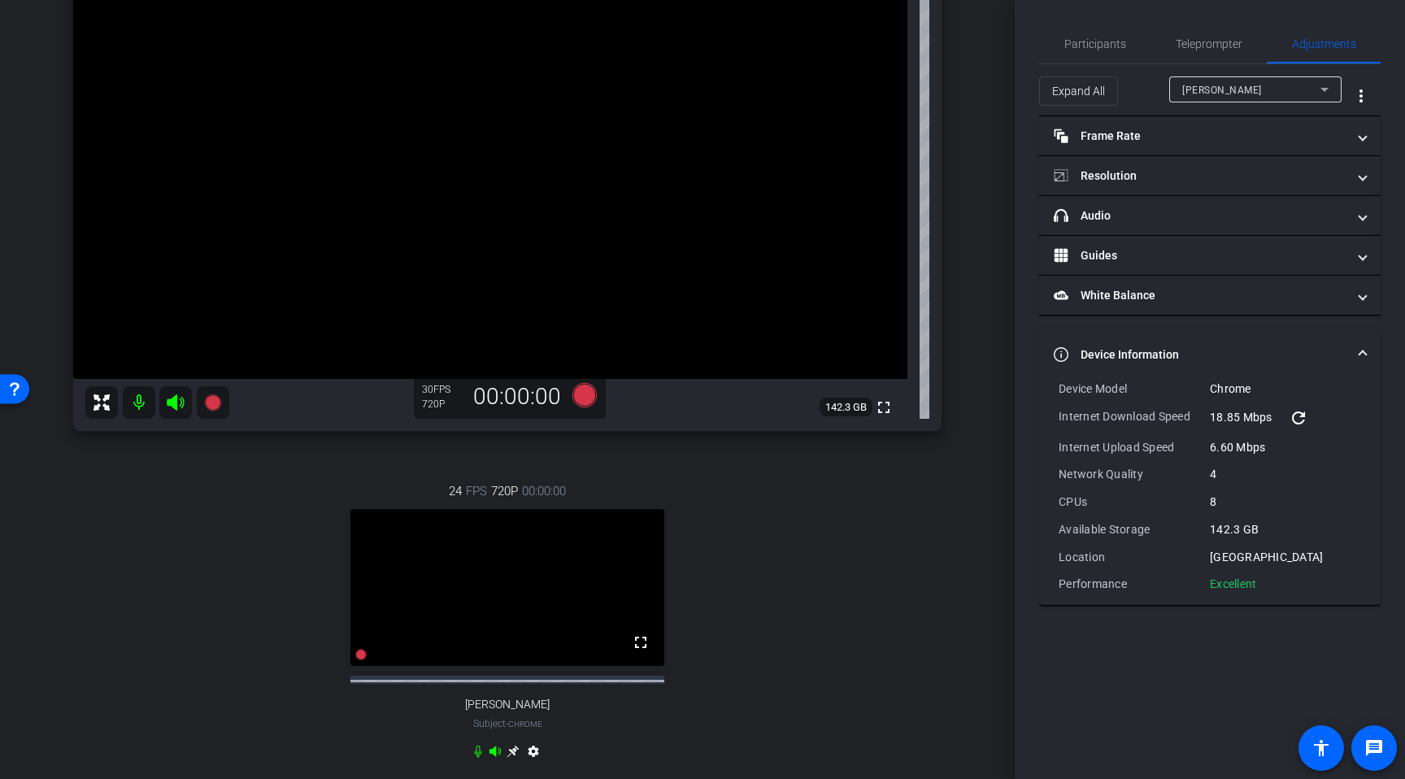
click at [1123, 350] on mat-panel-title "Device Information" at bounding box center [1200, 354] width 293 height 17
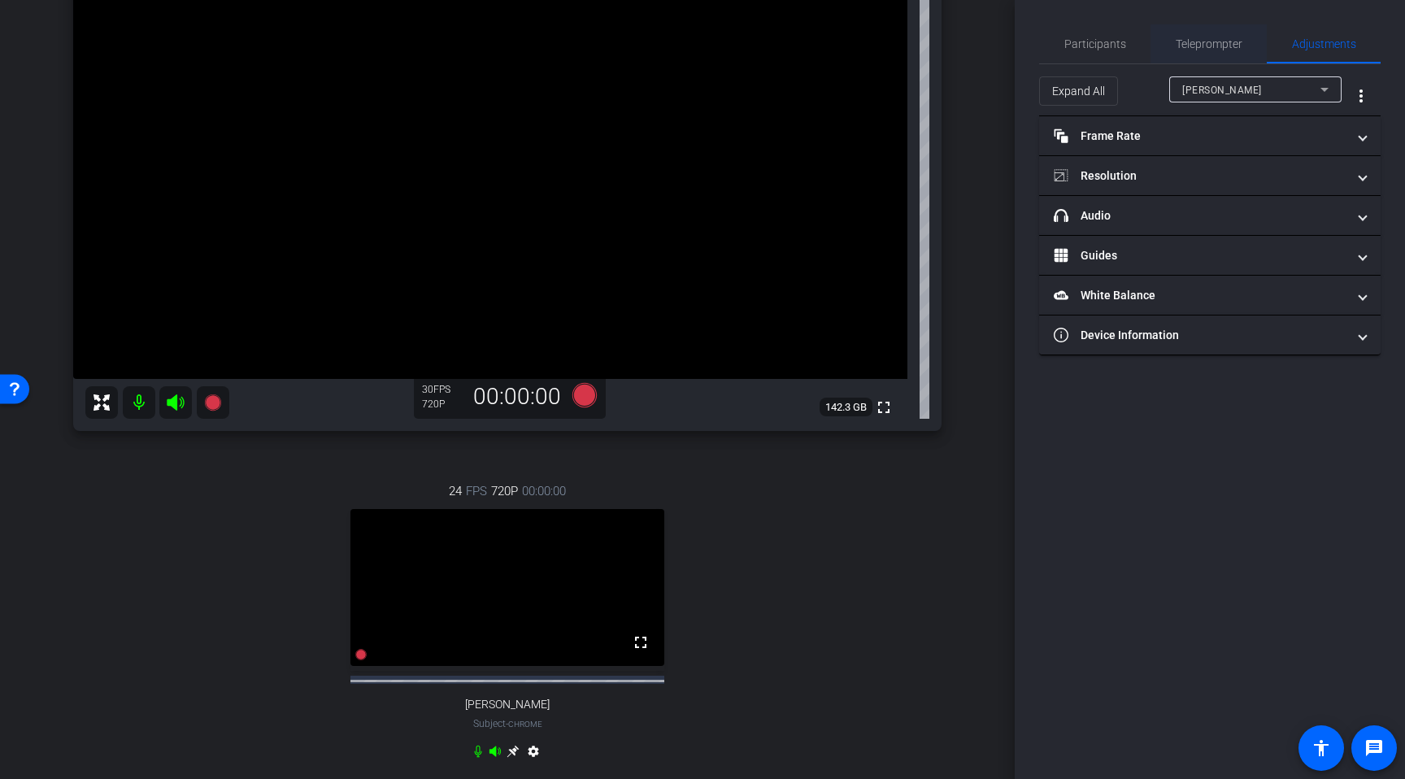
click at [1191, 40] on span "Teleprompter" at bounding box center [1209, 43] width 67 height 11
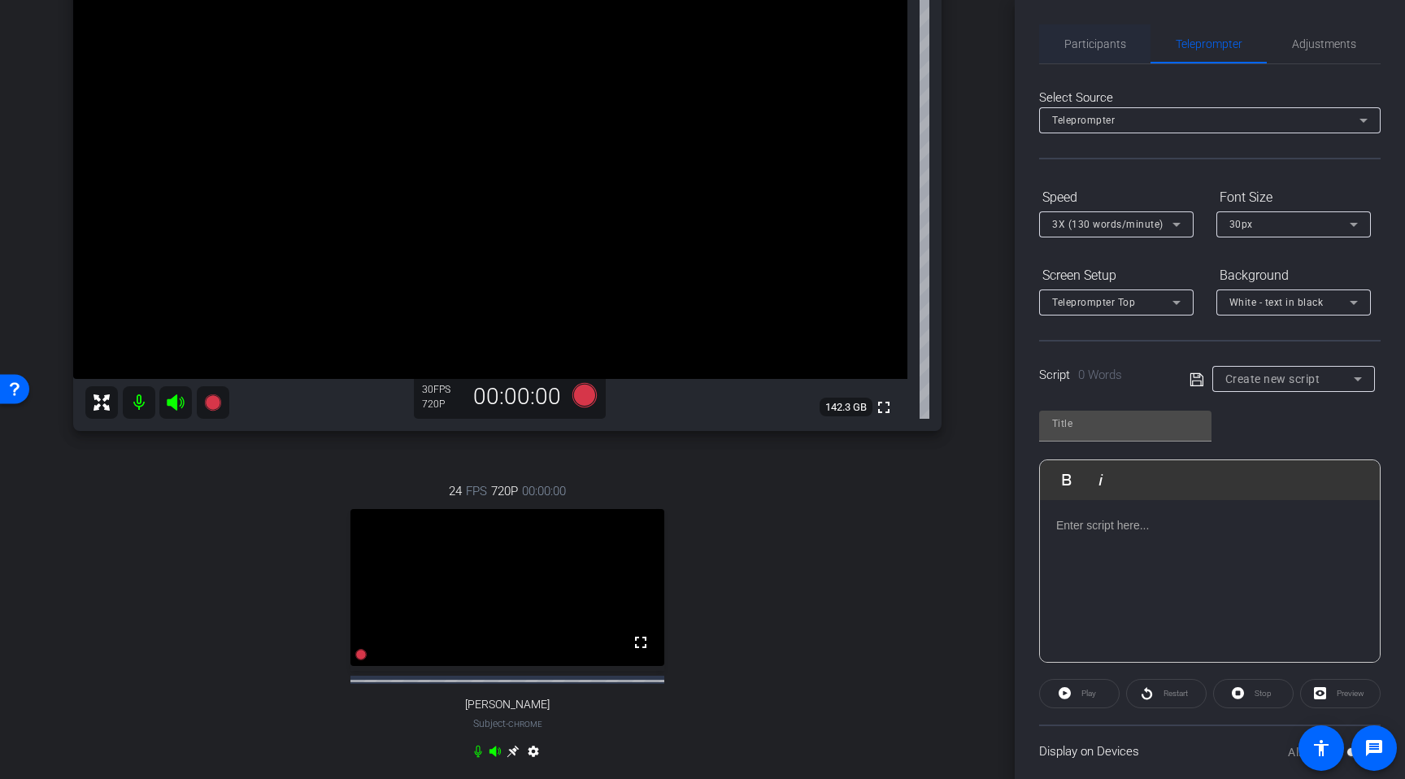
click at [1091, 49] on span "Participants" at bounding box center [1095, 43] width 62 height 11
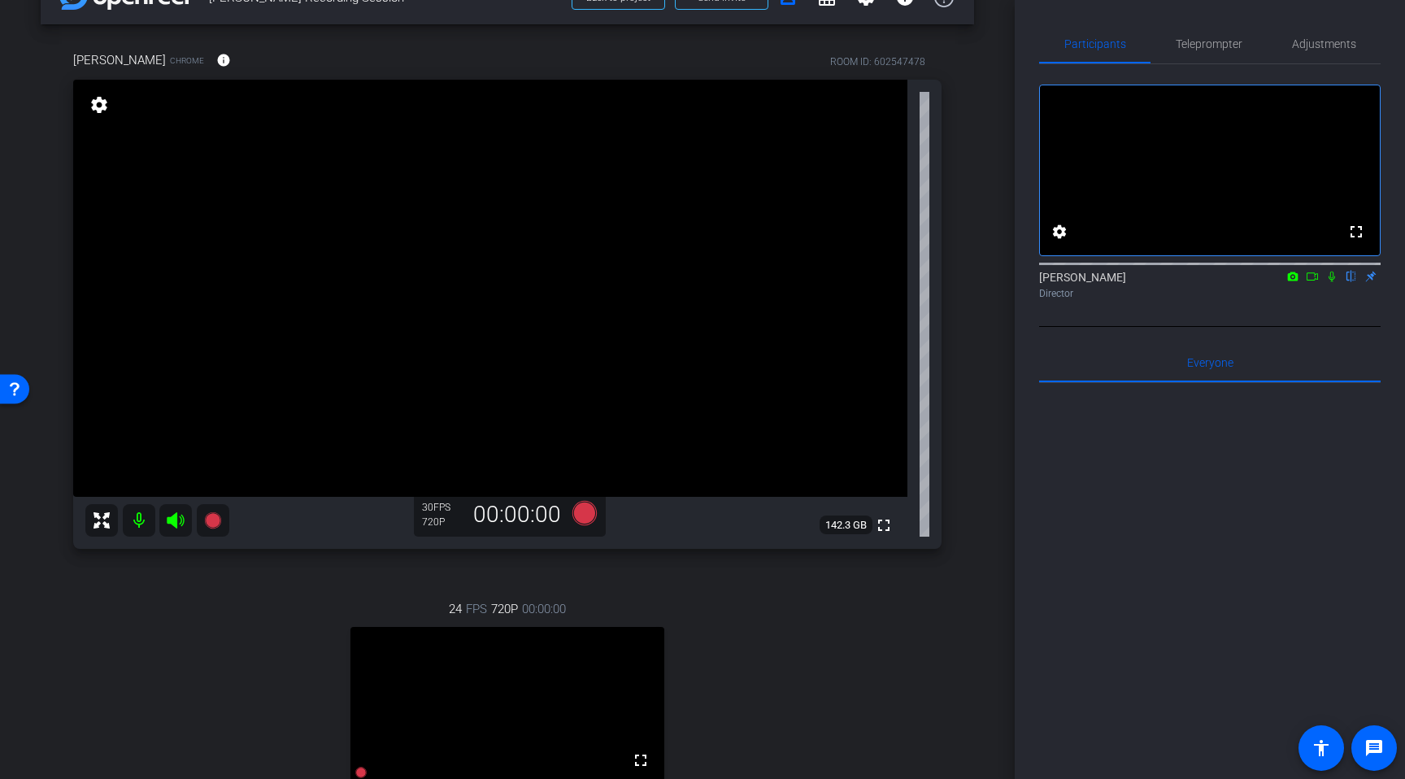
scroll to position [0, 0]
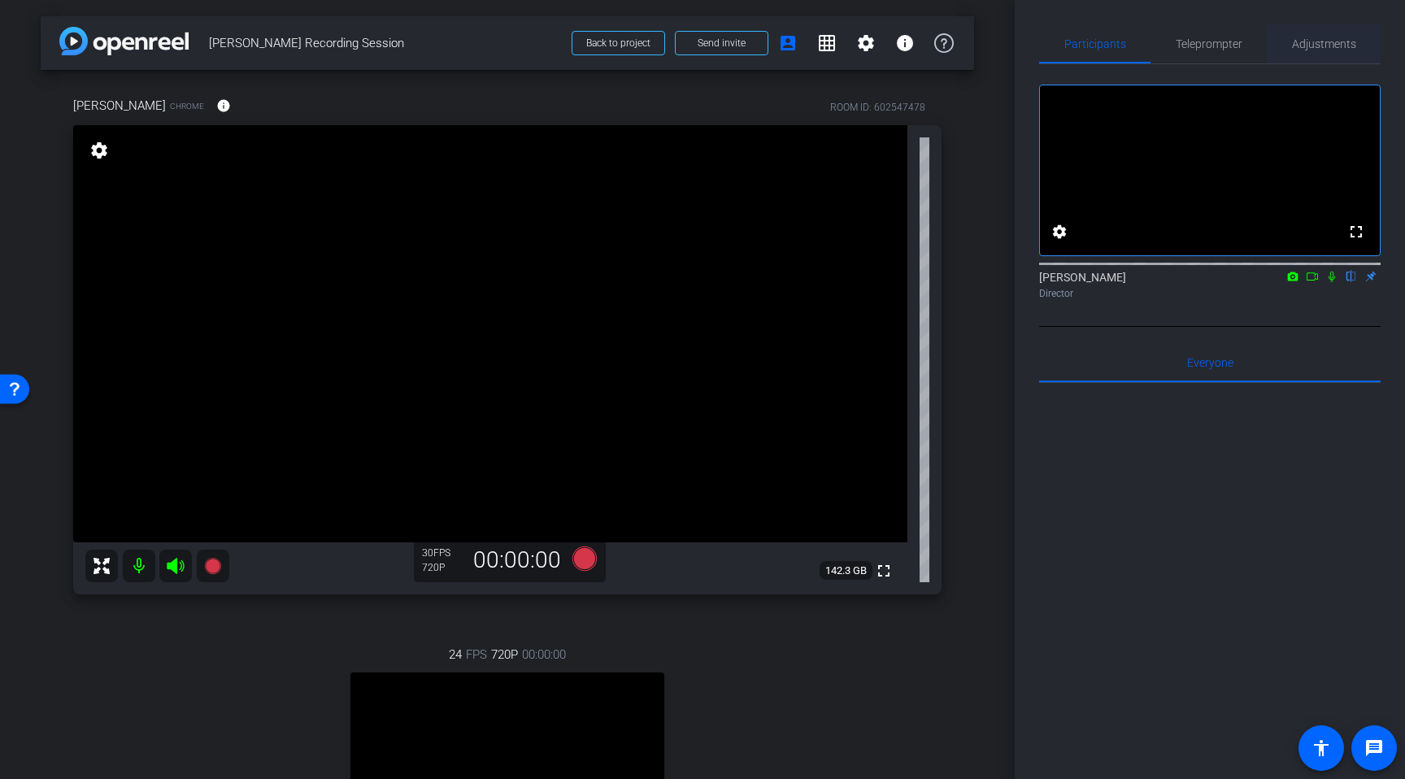
click at [1284, 48] on div "Adjustments" at bounding box center [1324, 43] width 114 height 39
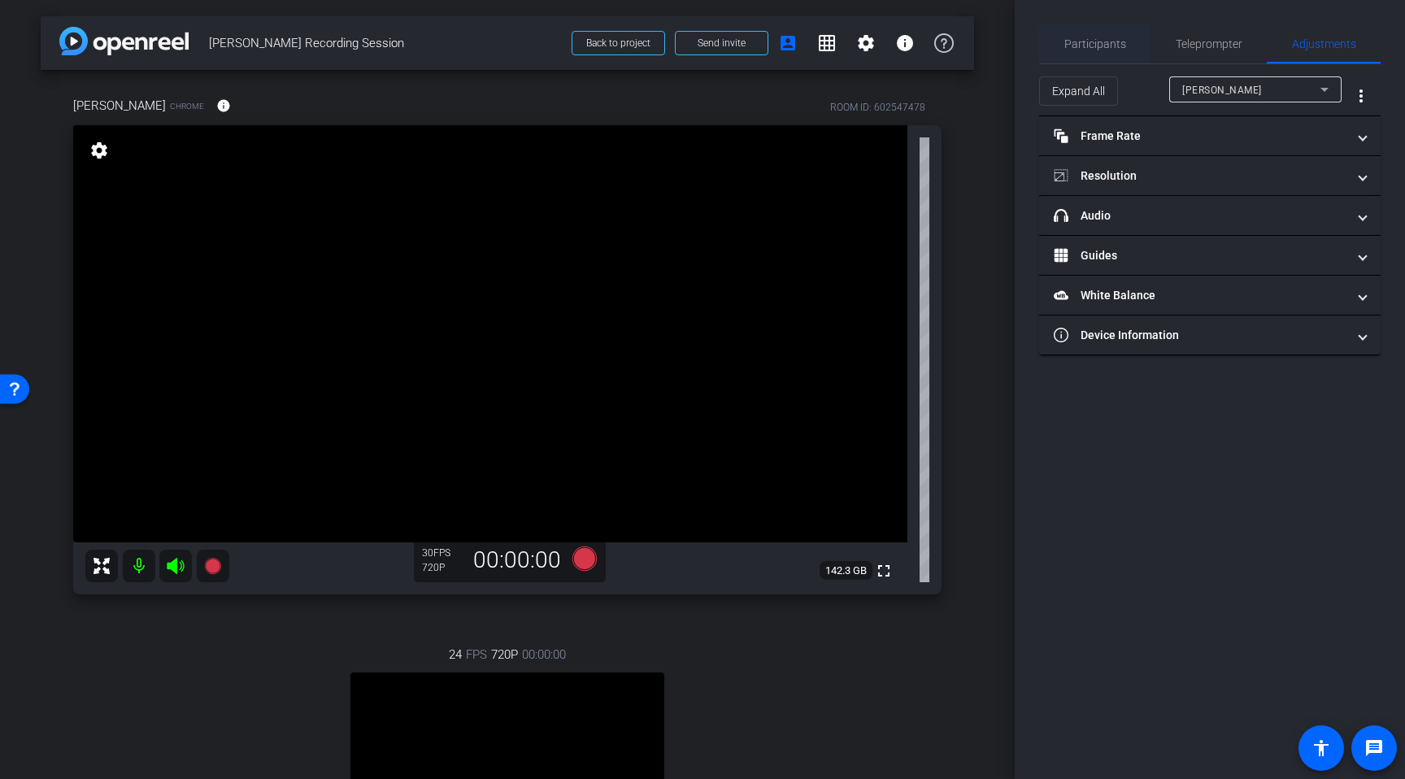
click at [1107, 45] on span "Participants" at bounding box center [1095, 43] width 62 height 11
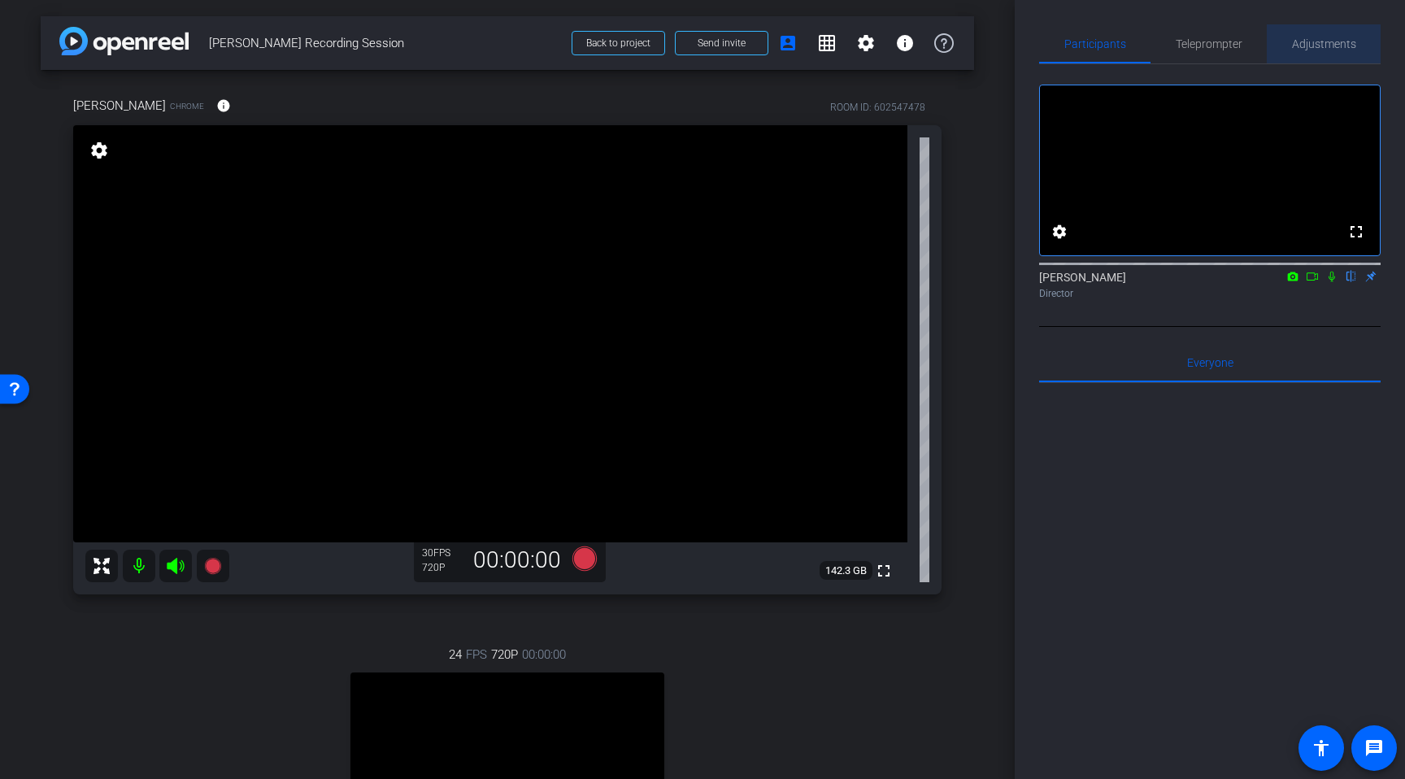
click at [1302, 59] on span "Adjustments" at bounding box center [1324, 43] width 64 height 39
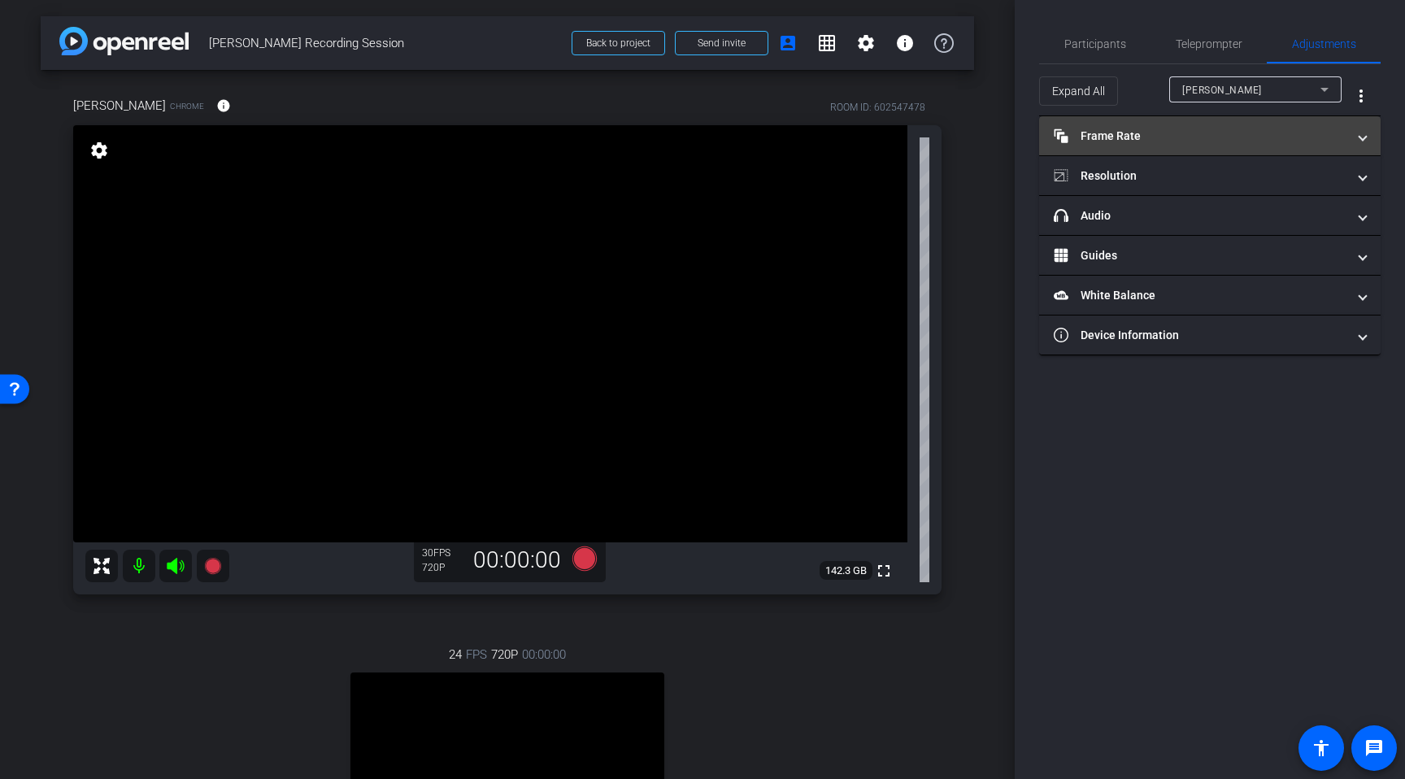
click at [1164, 128] on mat-panel-title "Frame Rate Frame Rate" at bounding box center [1200, 136] width 293 height 17
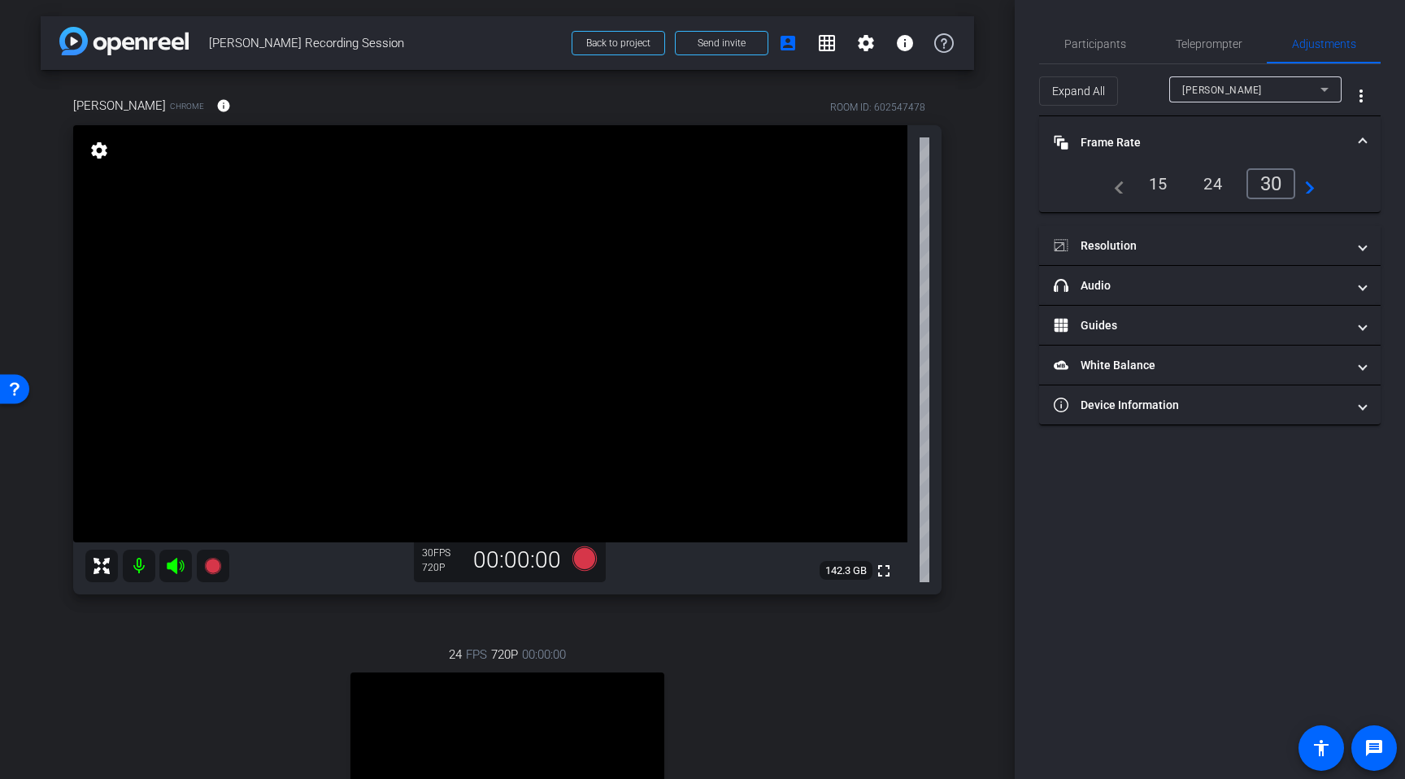
click at [1268, 82] on div "Andrew Kemp" at bounding box center [1251, 90] width 138 height 20
click at [1223, 150] on mat-option "Heather" at bounding box center [1255, 148] width 172 height 26
click at [1272, 187] on div "30" at bounding box center [1274, 184] width 43 height 28
click at [1309, 138] on mat-panel-title "Frame Rate Frame Rate" at bounding box center [1200, 142] width 293 height 17
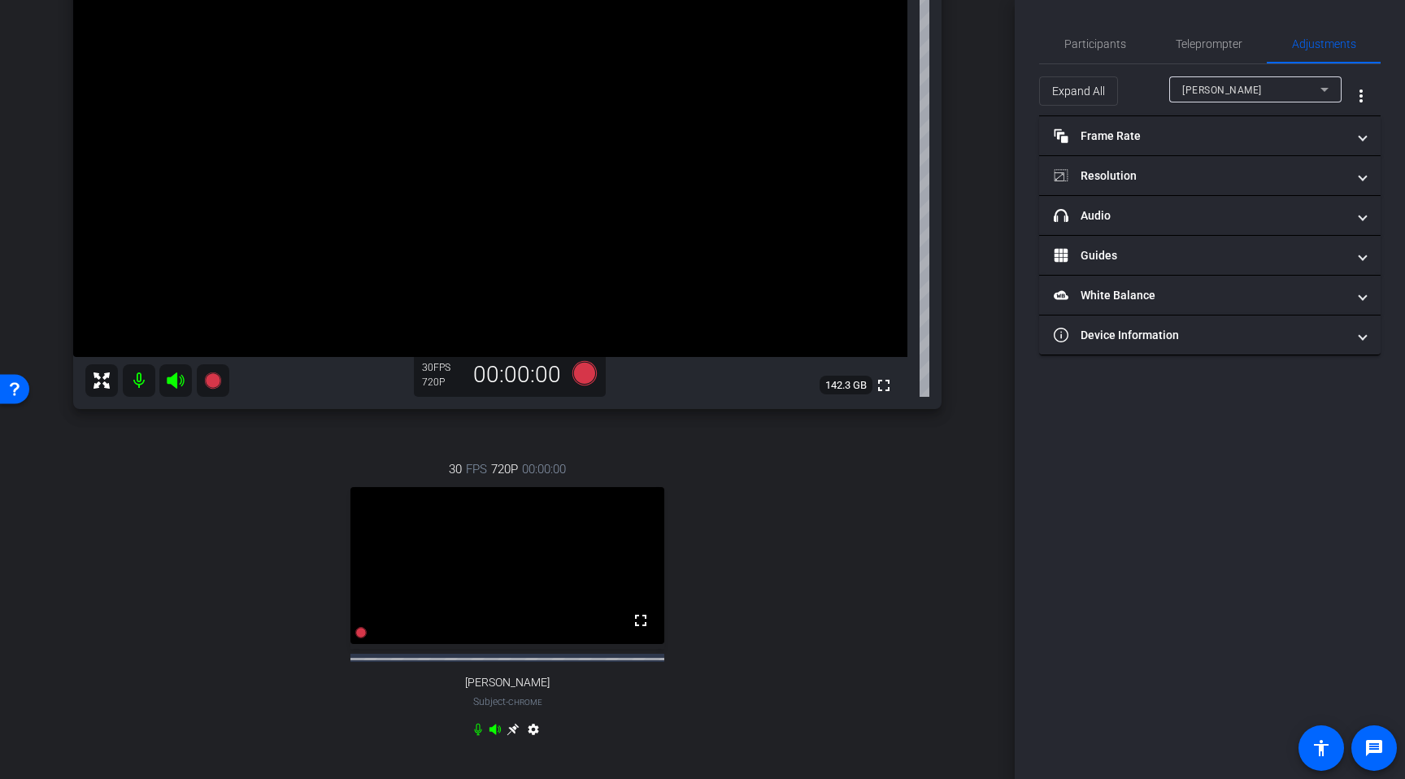
scroll to position [189, 0]
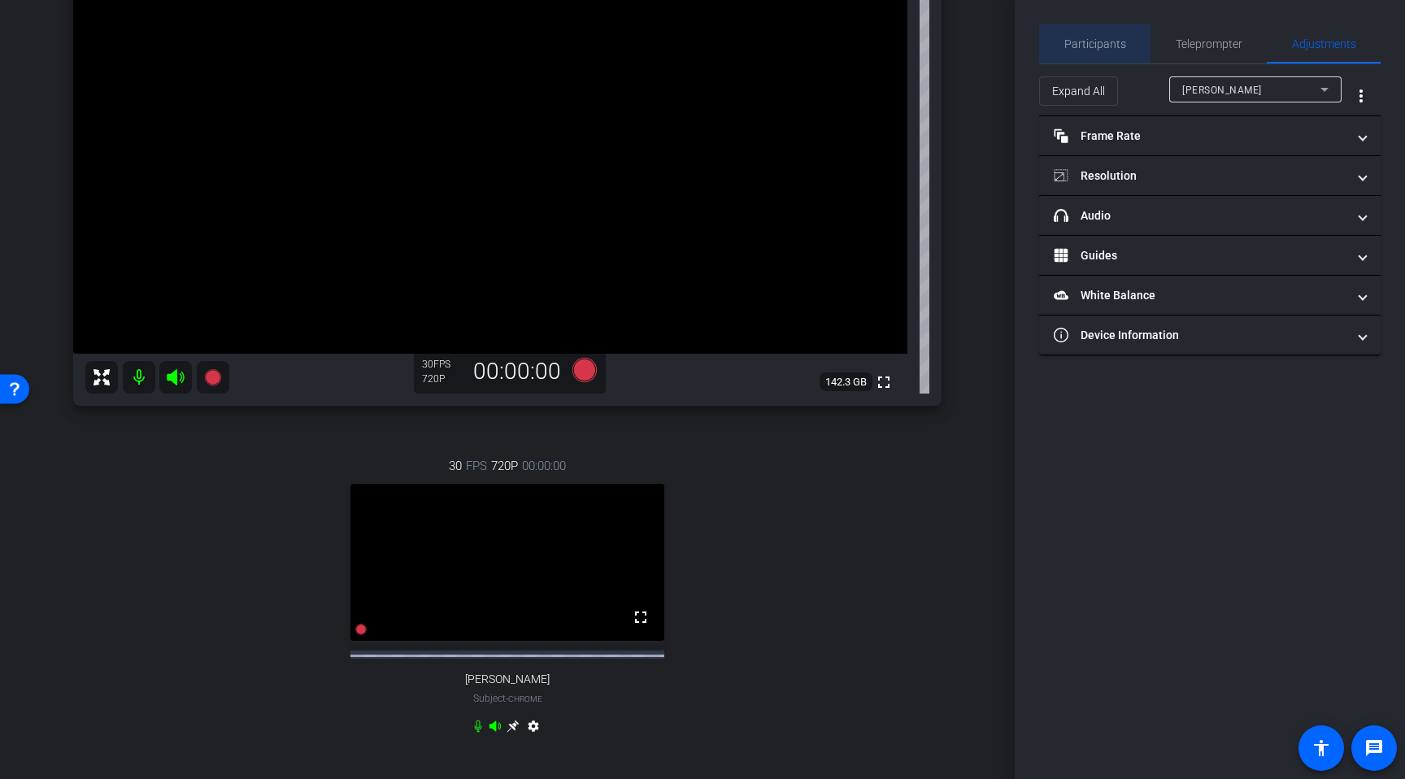
click at [1098, 42] on span "Participants" at bounding box center [1095, 43] width 62 height 11
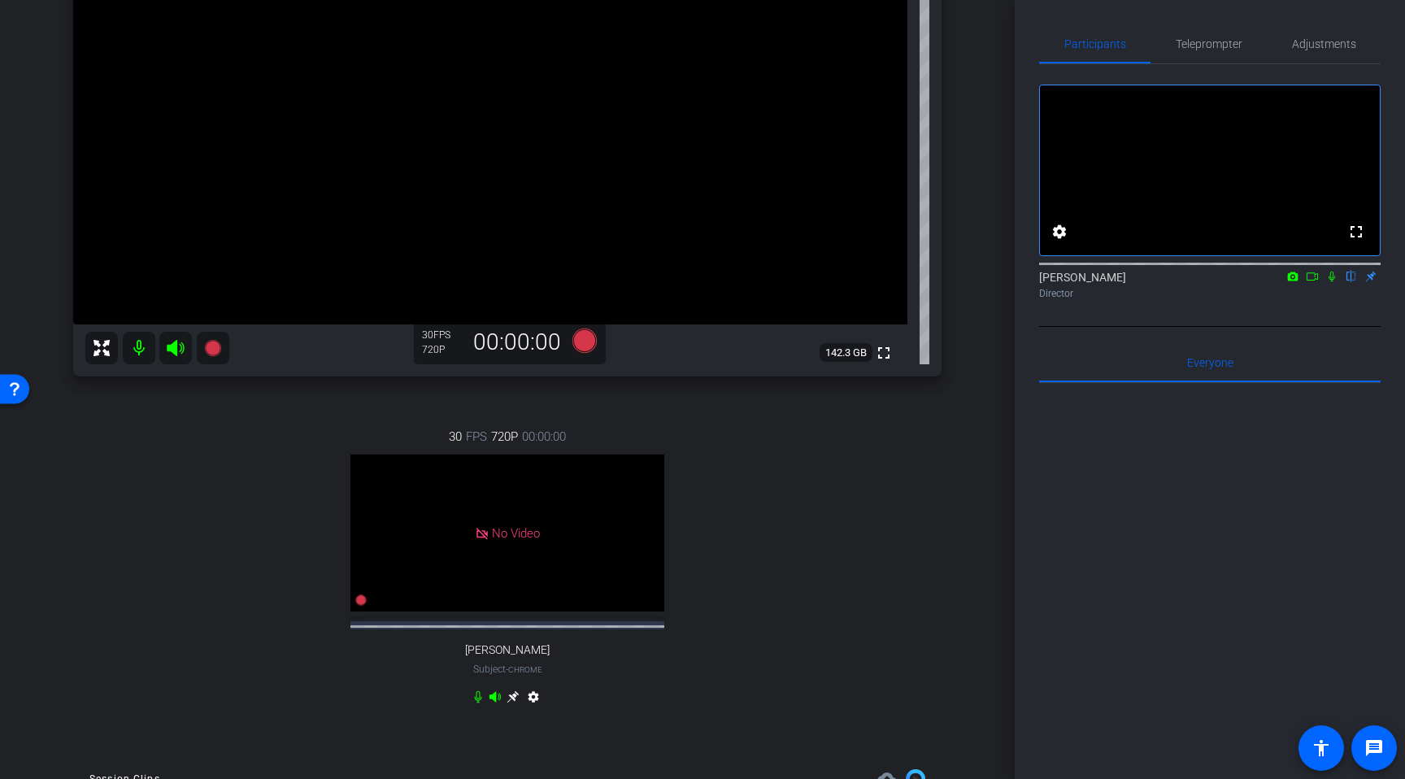
scroll to position [220, 0]
click at [580, 335] on icon at bounding box center [584, 339] width 24 height 24
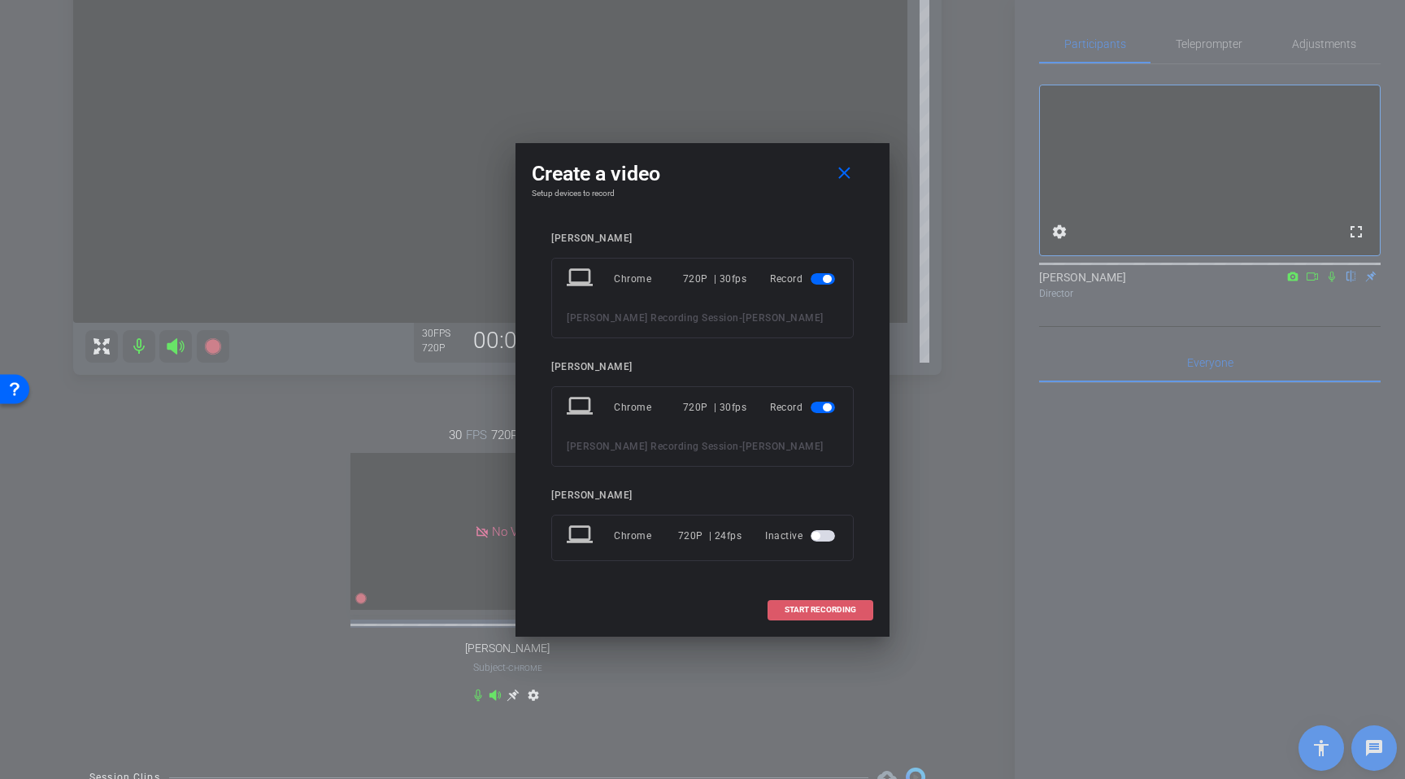
click at [821, 609] on span "START RECORDING" at bounding box center [821, 610] width 72 height 8
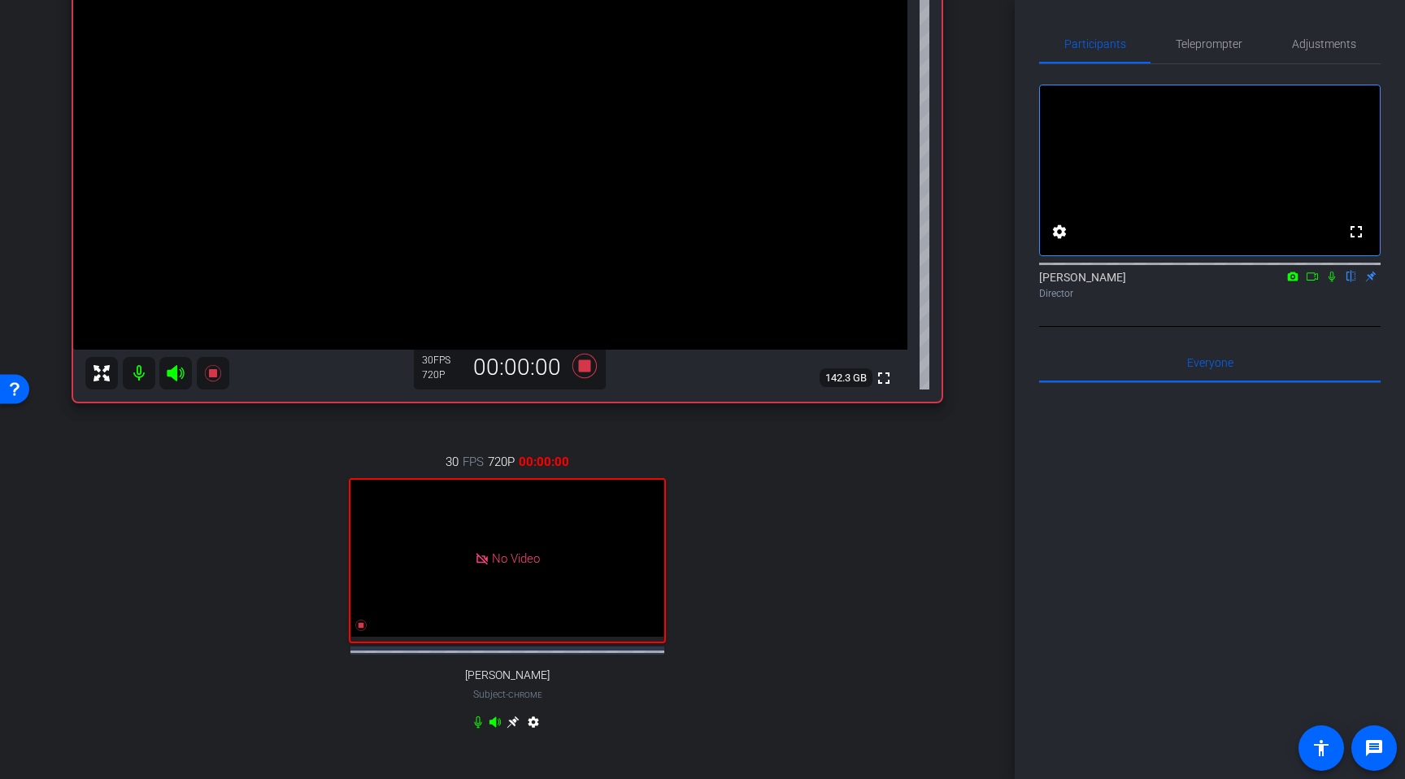
scroll to position [195, 0]
click at [473, 703] on icon at bounding box center [478, 719] width 13 height 13
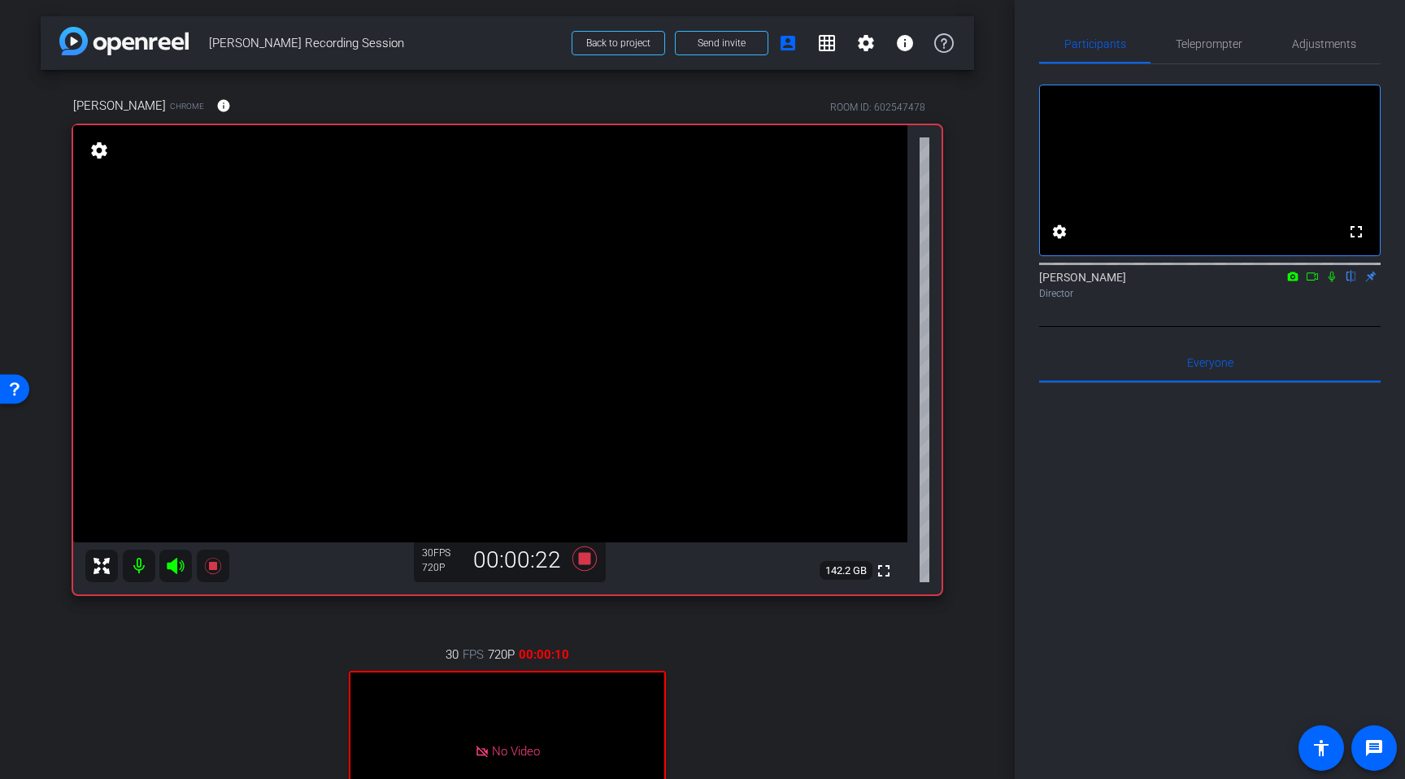
scroll to position [29, 0]
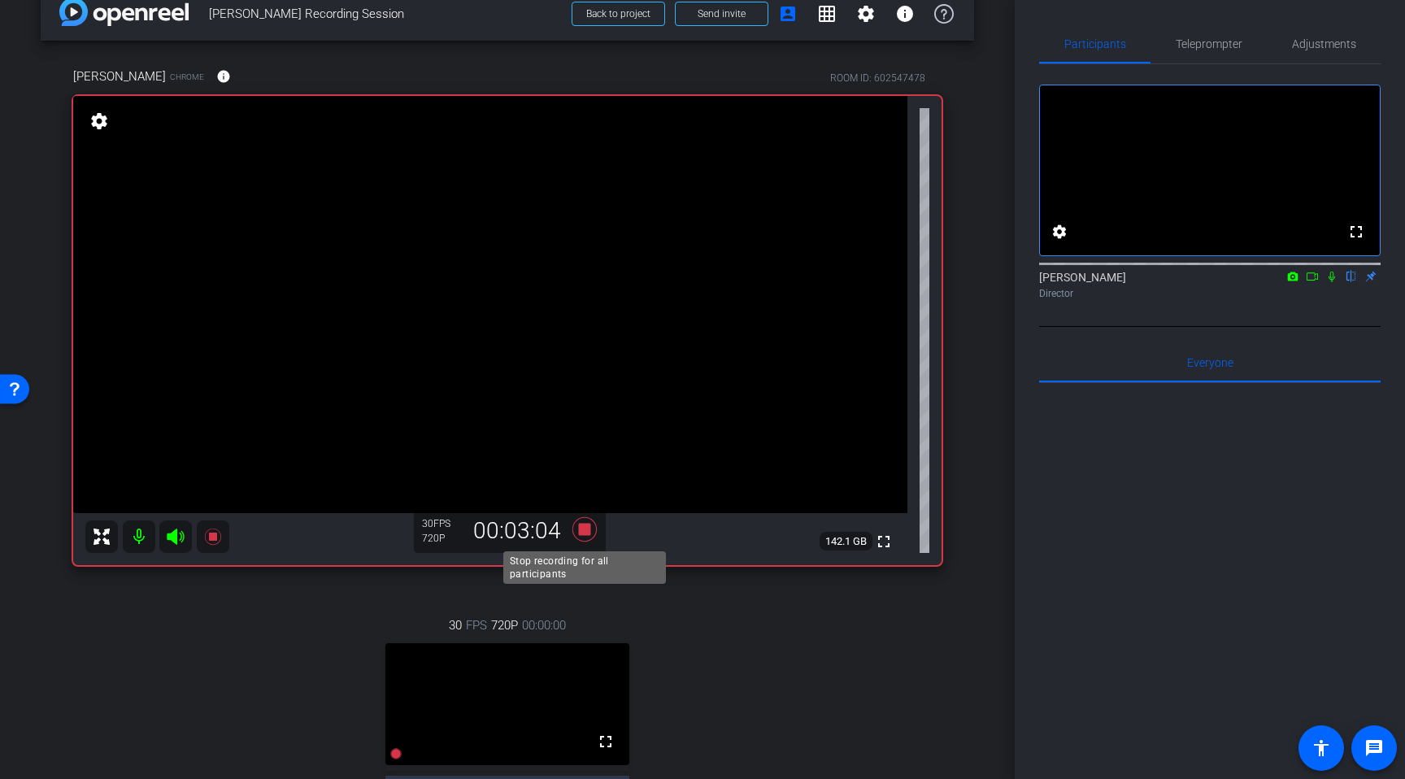
click at [588, 531] on icon at bounding box center [584, 529] width 24 height 24
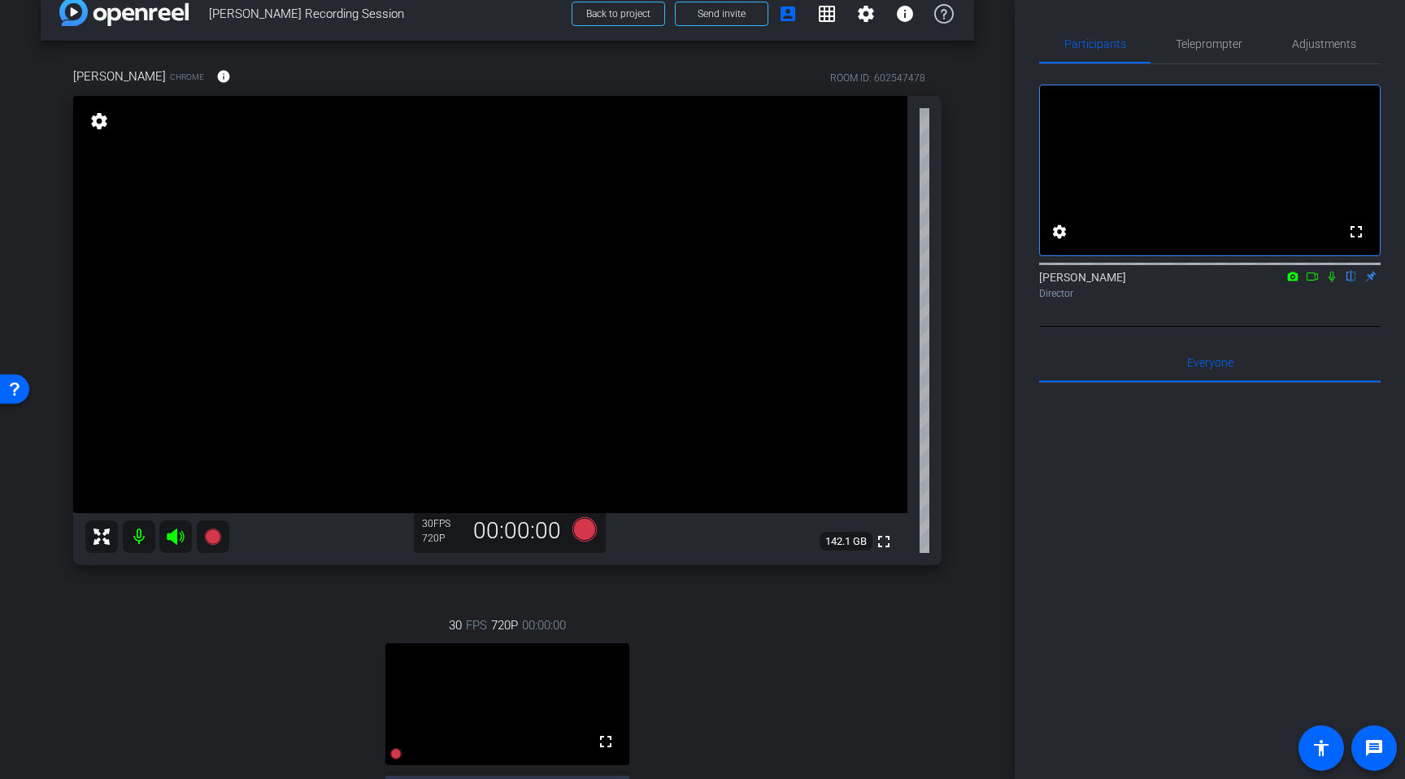
scroll to position [67, 0]
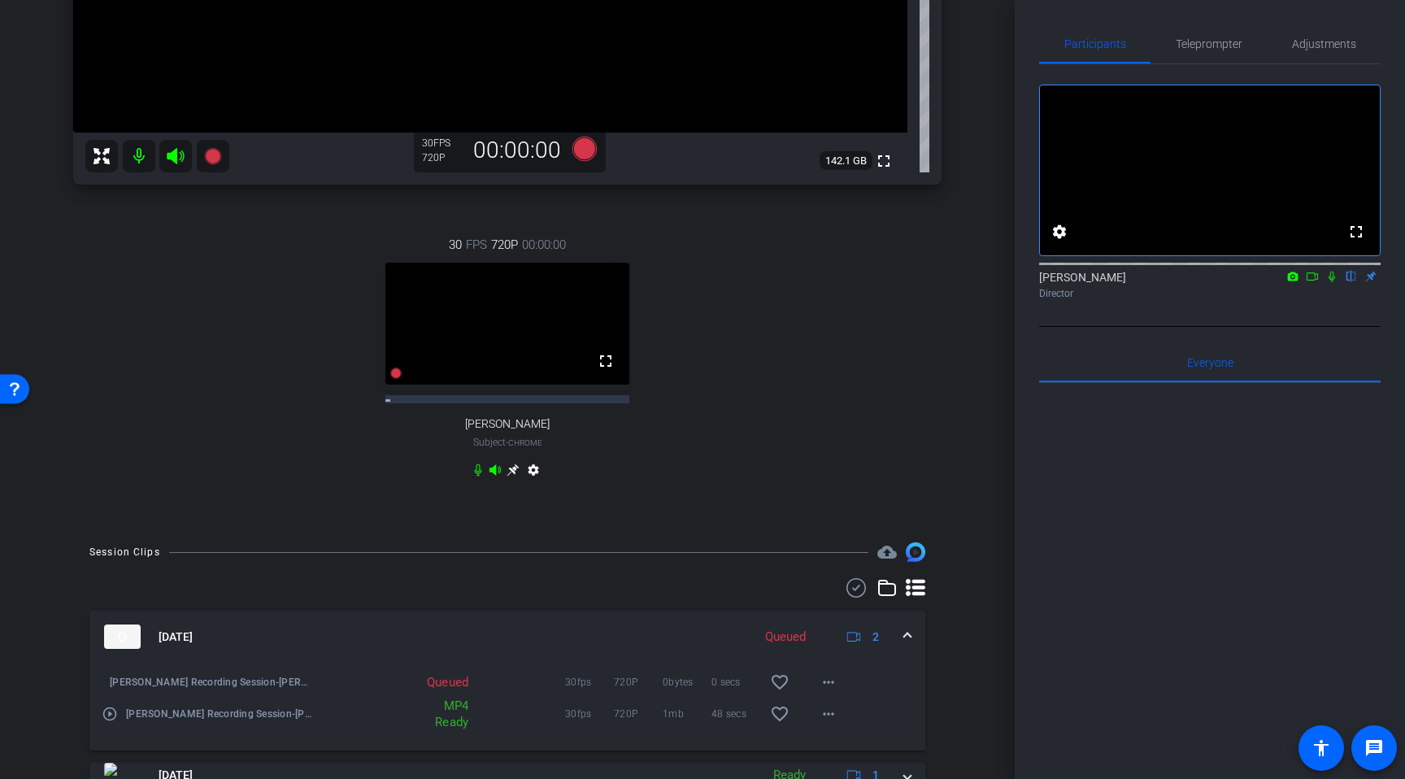
scroll to position [421, 0]
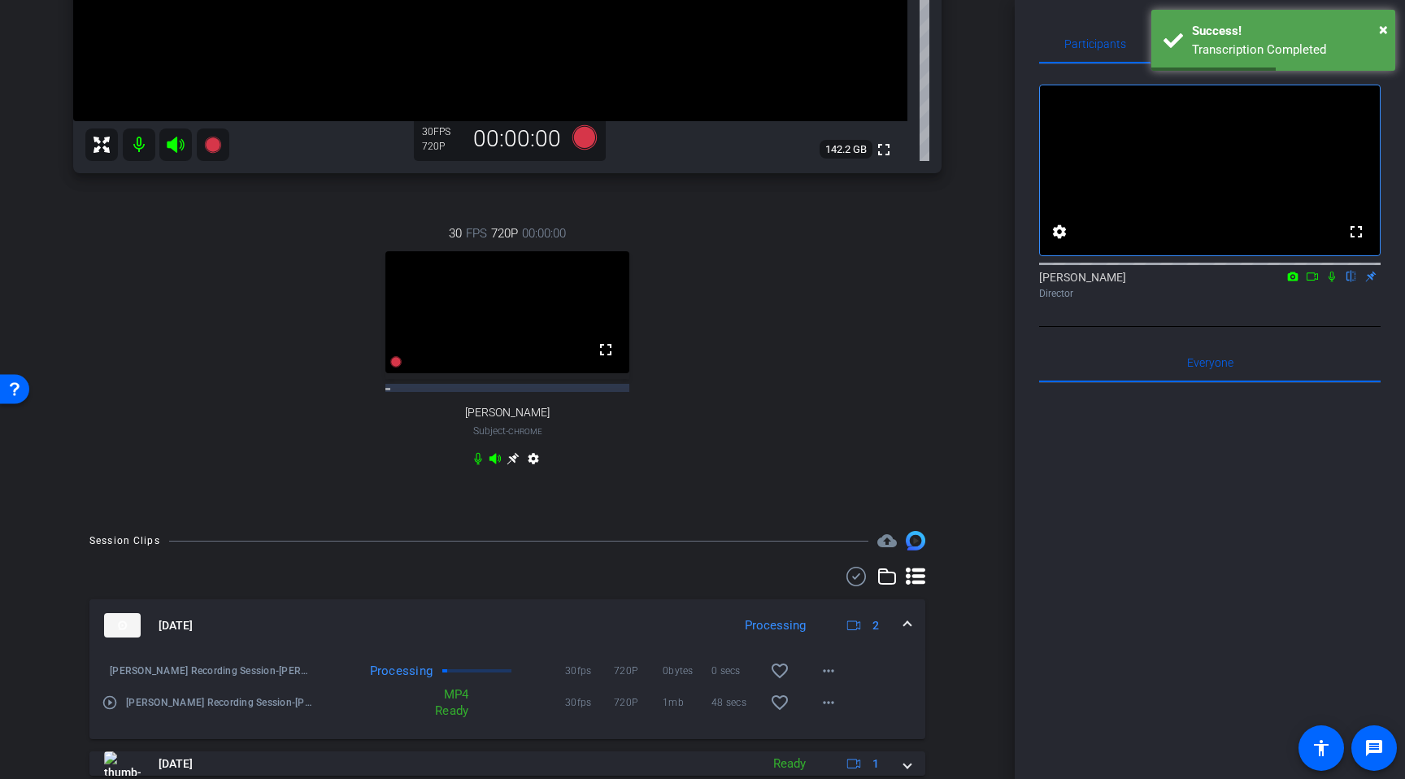
click at [907, 617] on span at bounding box center [907, 625] width 7 height 17
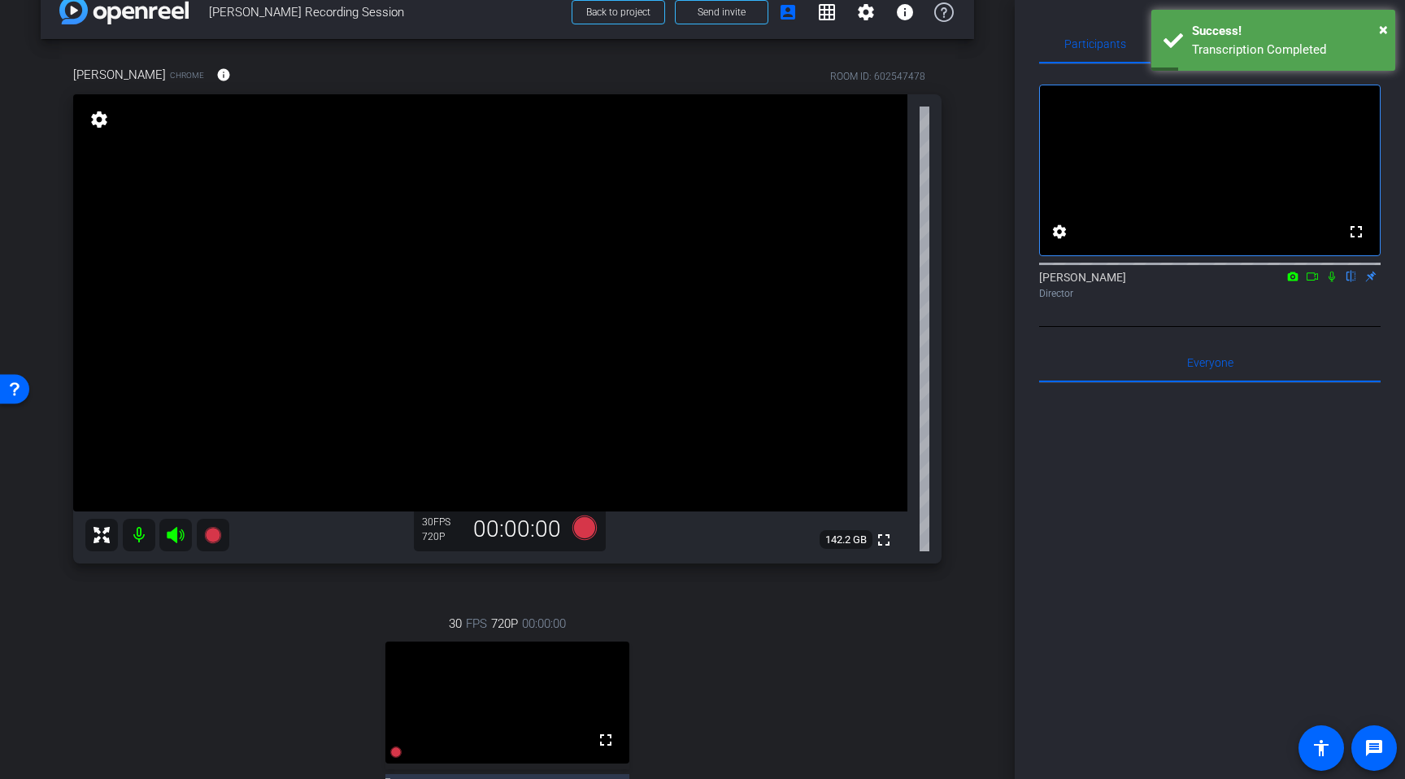
scroll to position [27, 0]
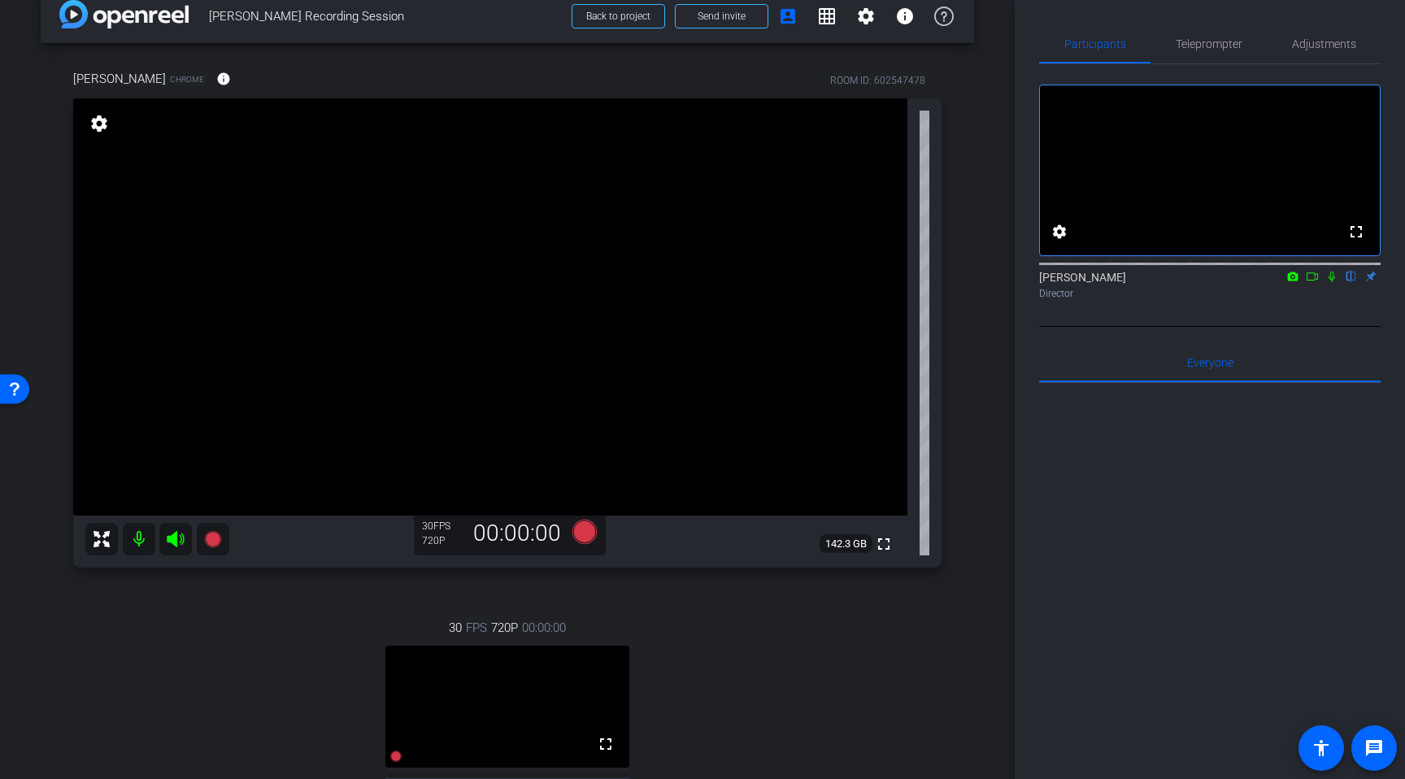
click at [745, 703] on div "30 FPS 720P 00:00:00 fullscreen Heather Subject - Chrome settings" at bounding box center [507, 742] width 868 height 301
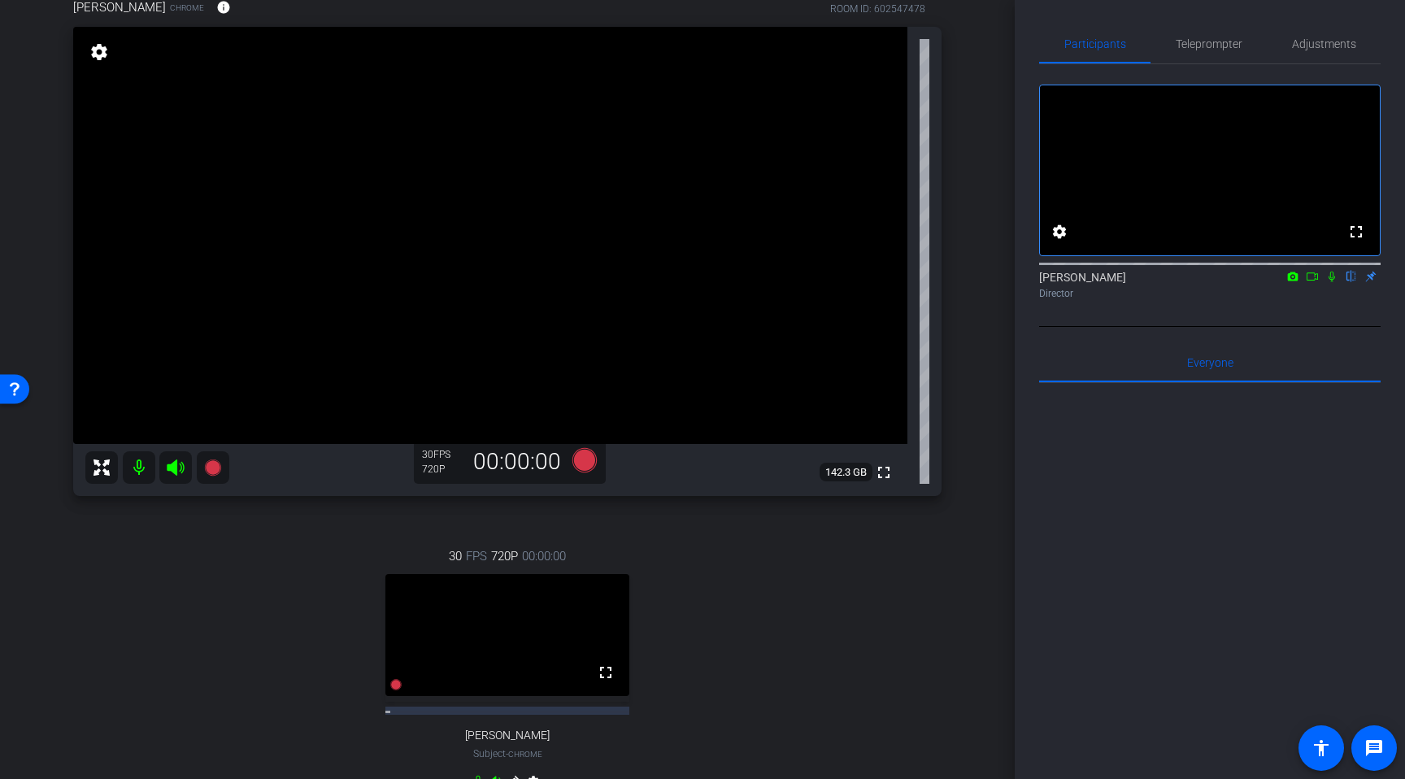
scroll to position [54, 0]
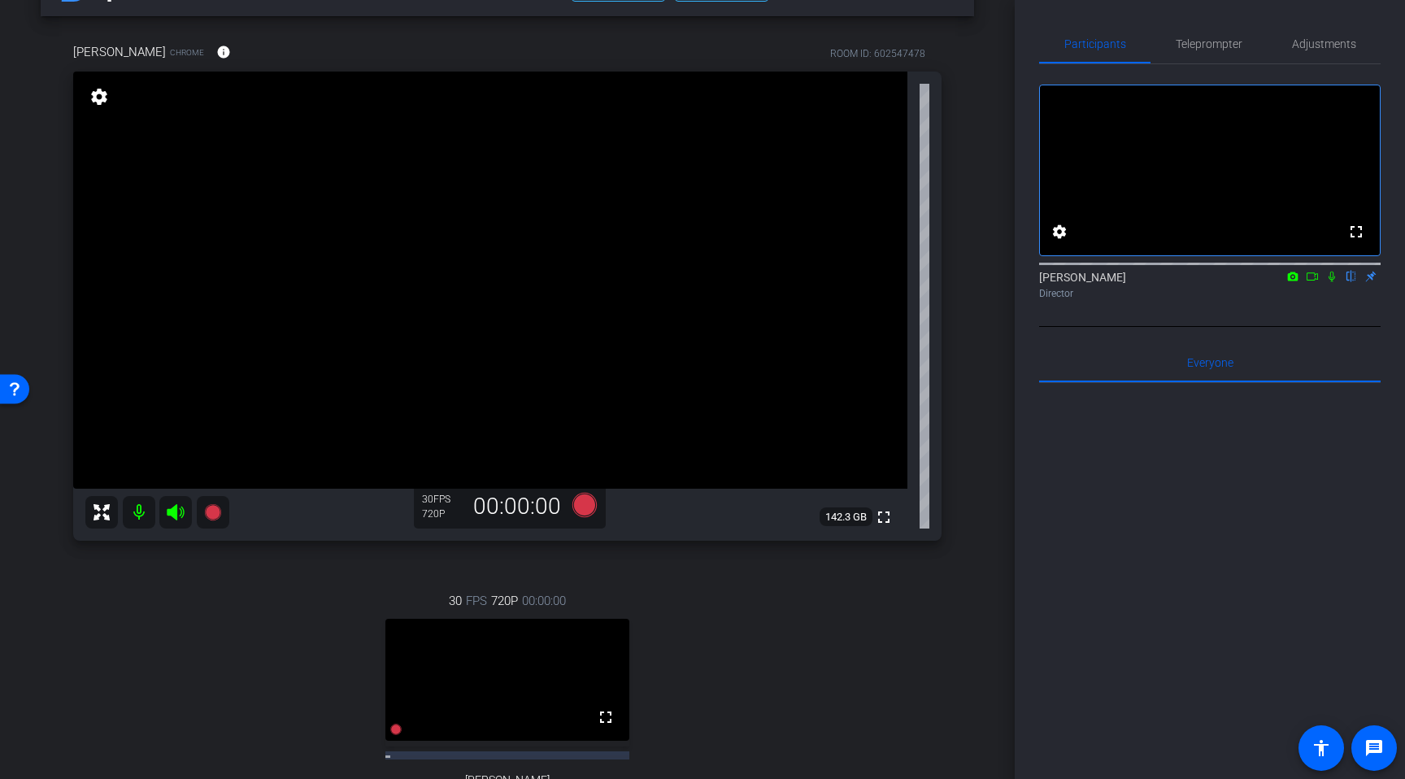
click at [589, 520] on div at bounding box center [585, 507] width 26 height 28
click at [585, 509] on icon at bounding box center [584, 505] width 24 height 24
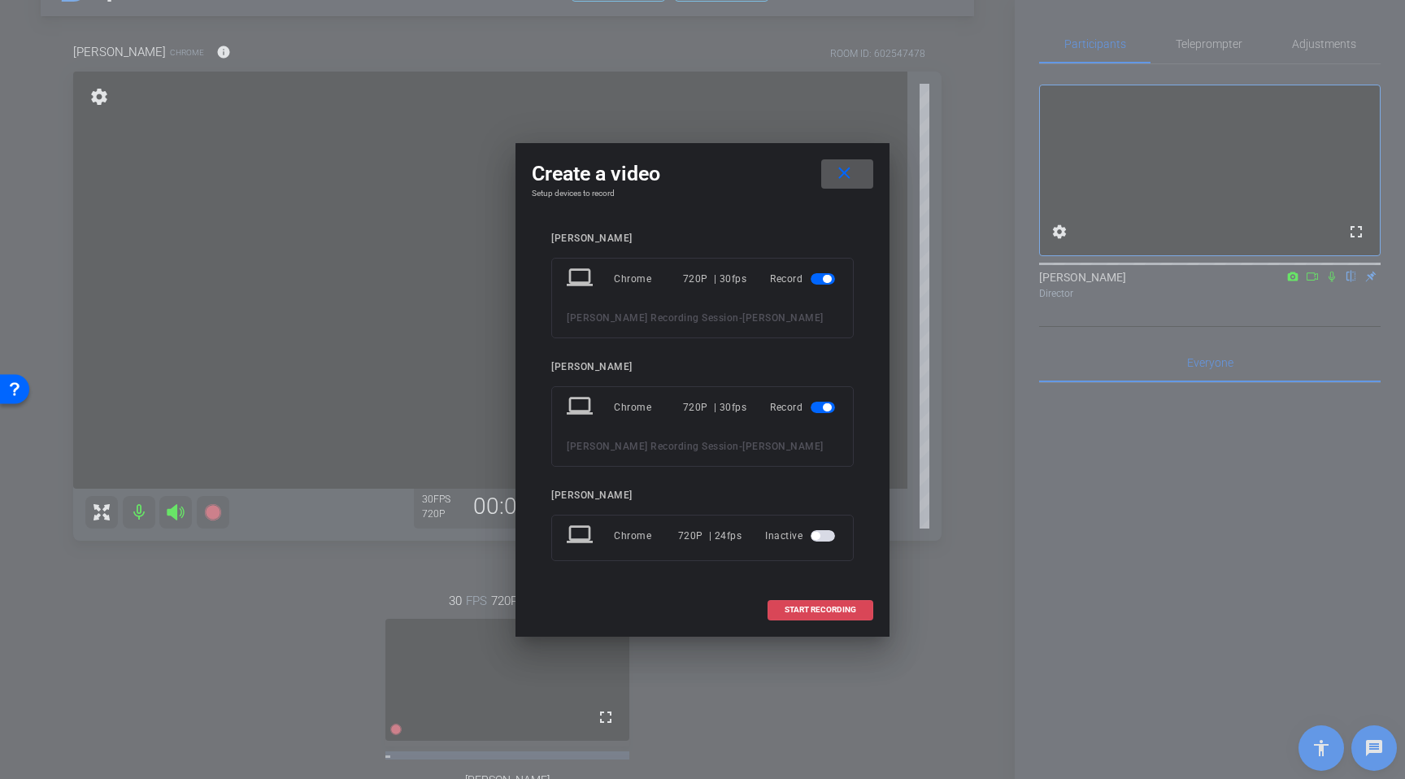
click at [792, 603] on span at bounding box center [820, 609] width 104 height 39
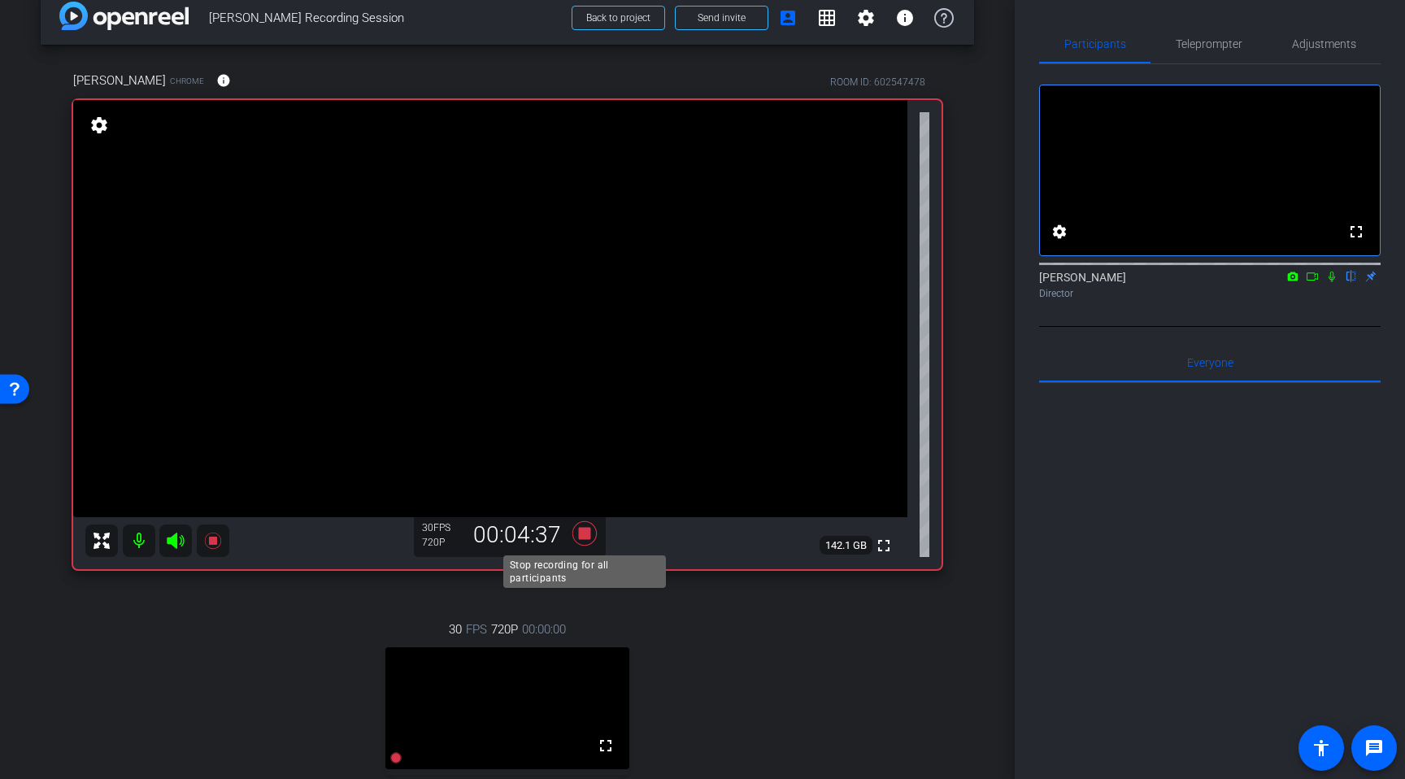
click at [585, 533] on icon at bounding box center [584, 533] width 24 height 24
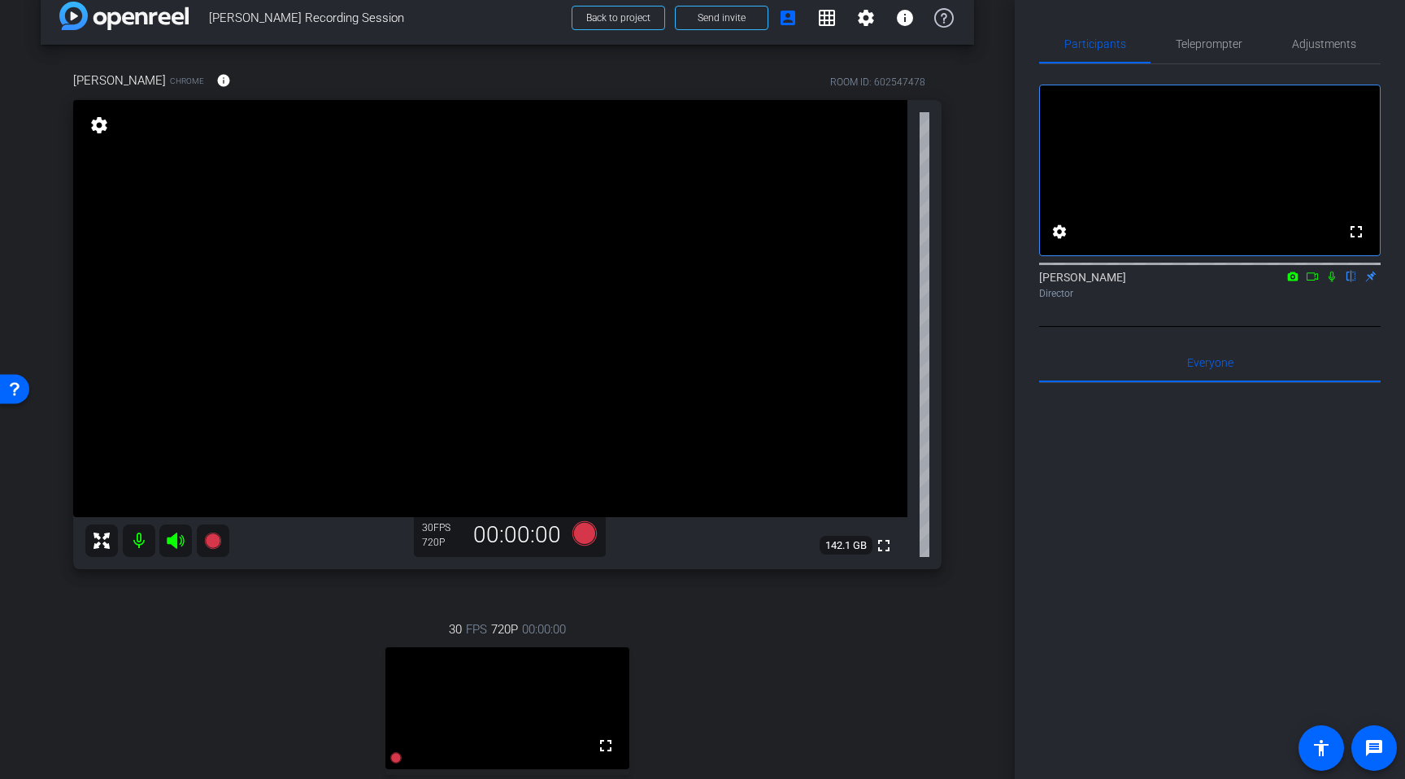
click at [584, 542] on icon at bounding box center [584, 533] width 24 height 24
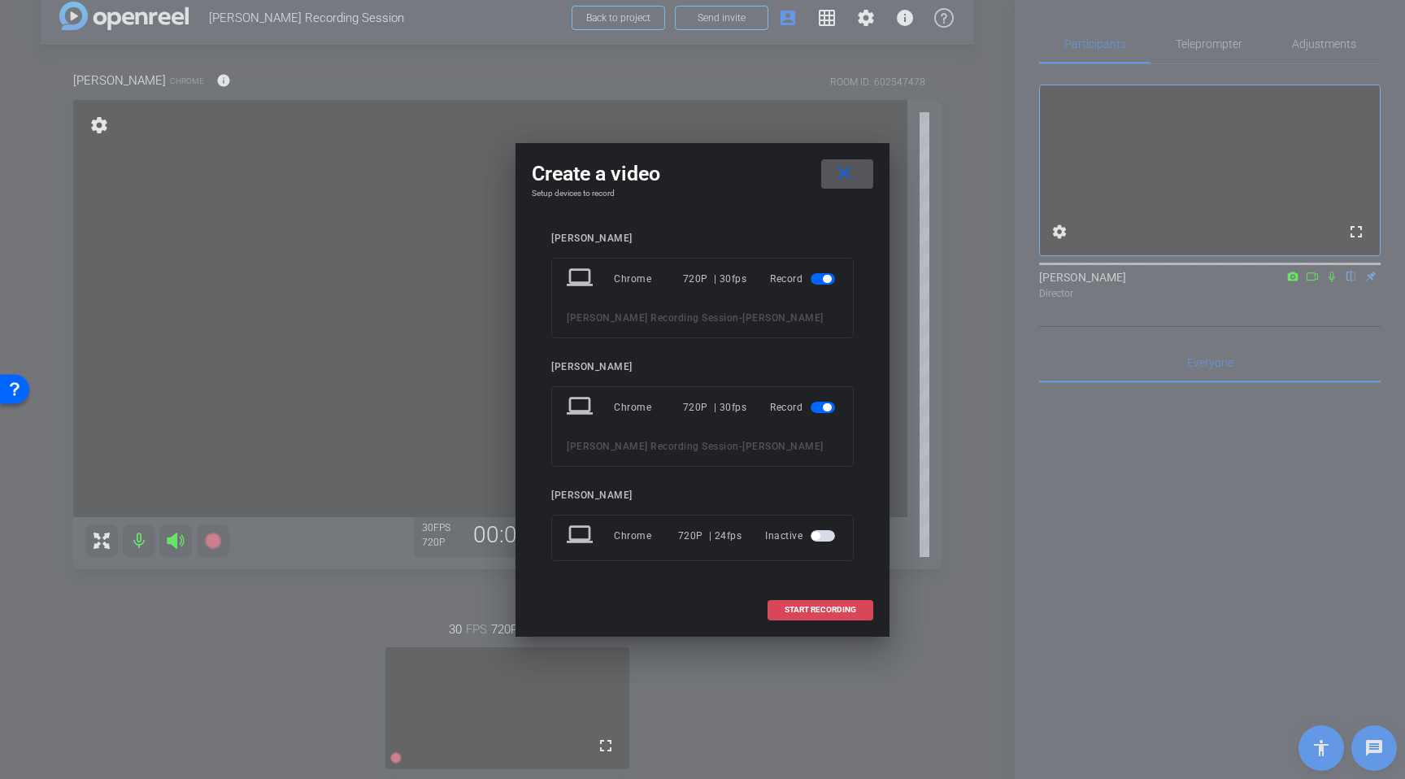
click at [792, 621] on span at bounding box center [820, 609] width 104 height 39
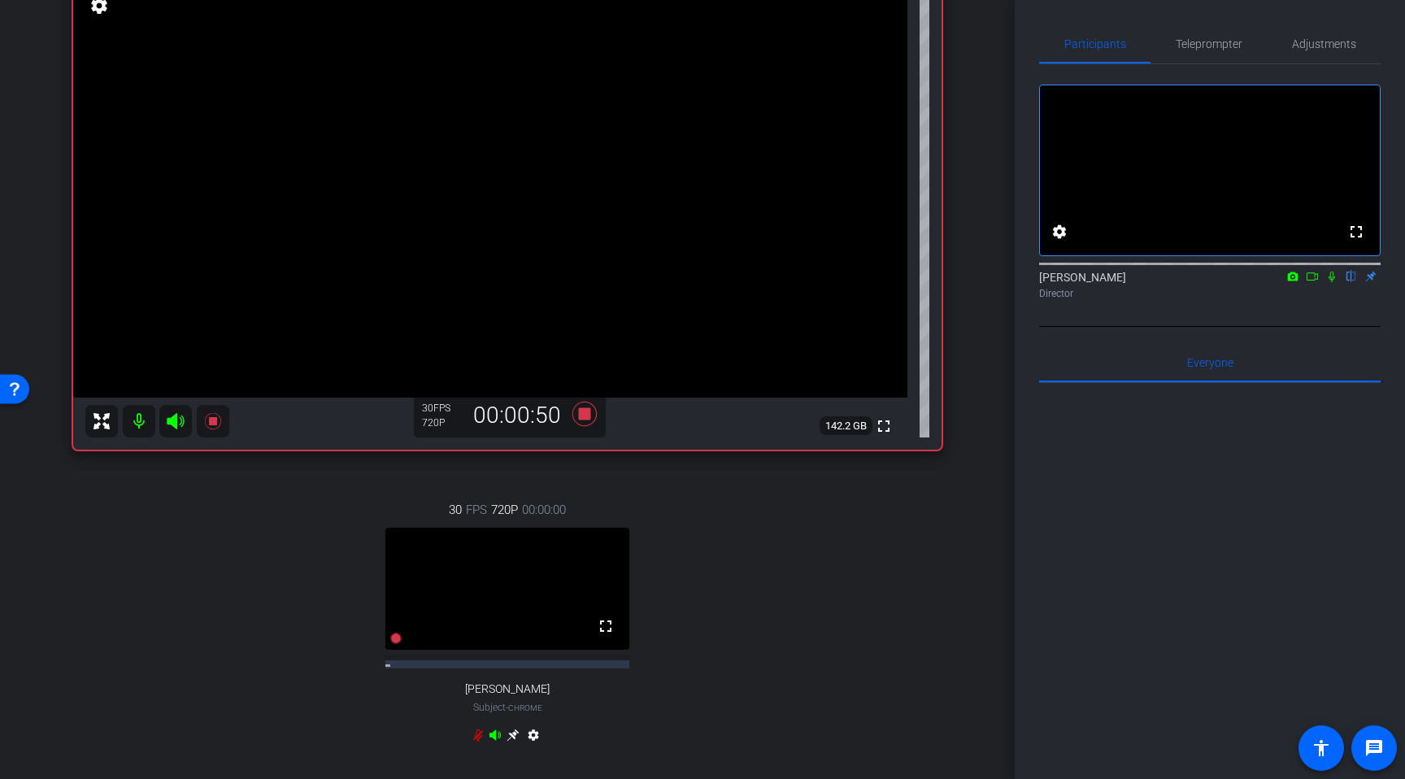
scroll to position [0, 0]
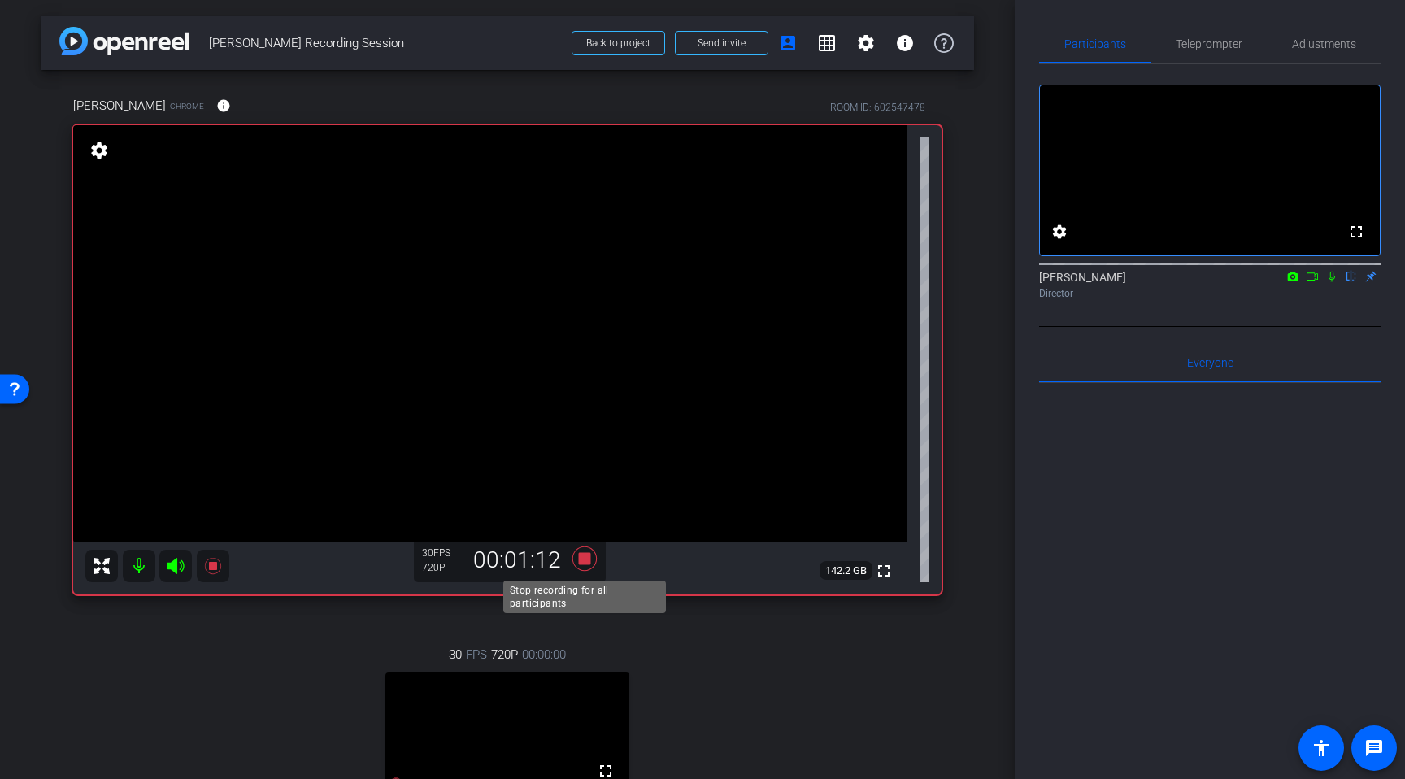
click at [582, 566] on icon at bounding box center [584, 558] width 39 height 29
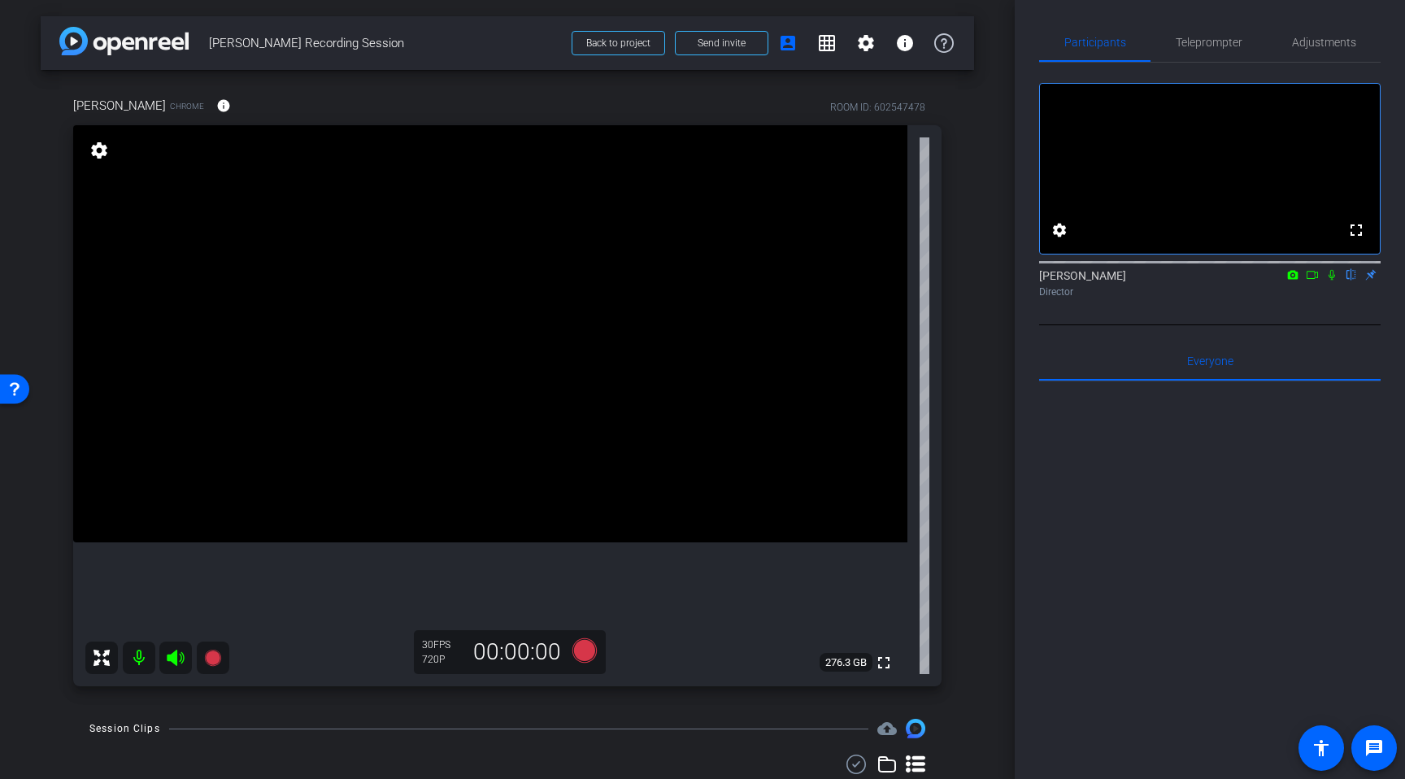
scroll to position [2, 0]
